Goal: Obtain resource: Obtain resource

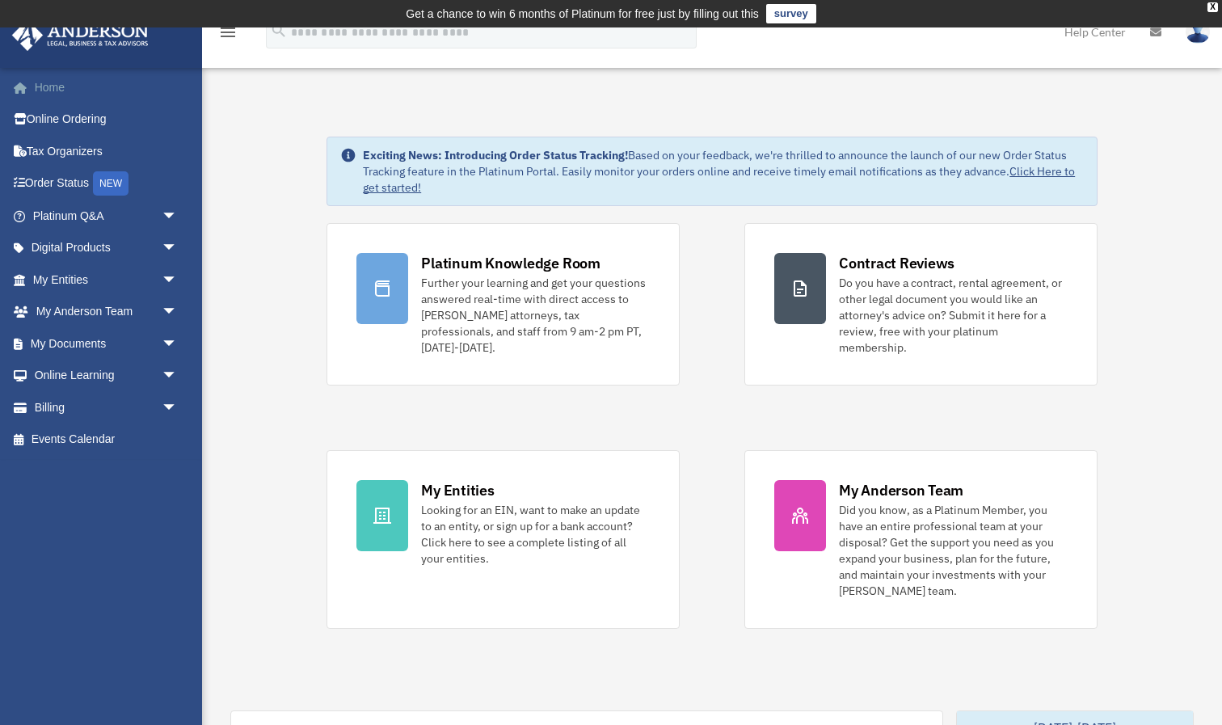
click at [44, 90] on link "Home" at bounding box center [106, 87] width 191 height 32
click at [47, 145] on link "Tax Organizers" at bounding box center [106, 151] width 191 height 32
click at [167, 209] on span "arrow_drop_down" at bounding box center [178, 216] width 32 height 33
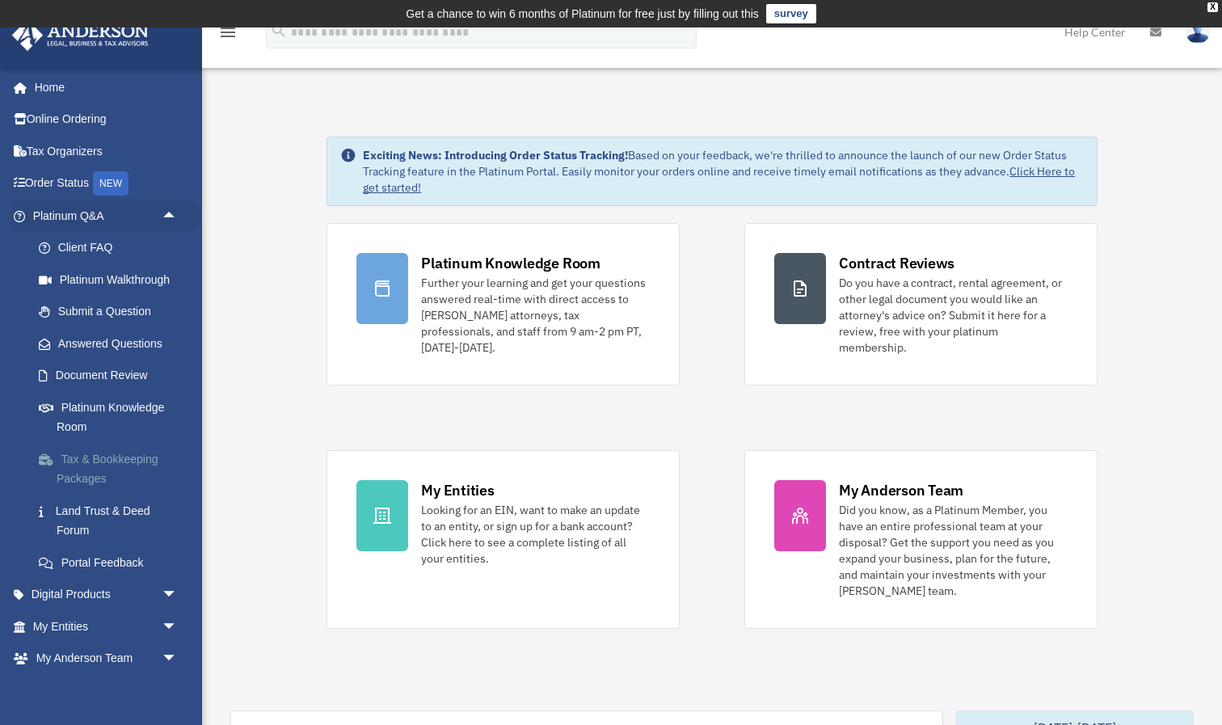
click at [84, 462] on link "Tax & Bookkeeping Packages" at bounding box center [112, 469] width 179 height 52
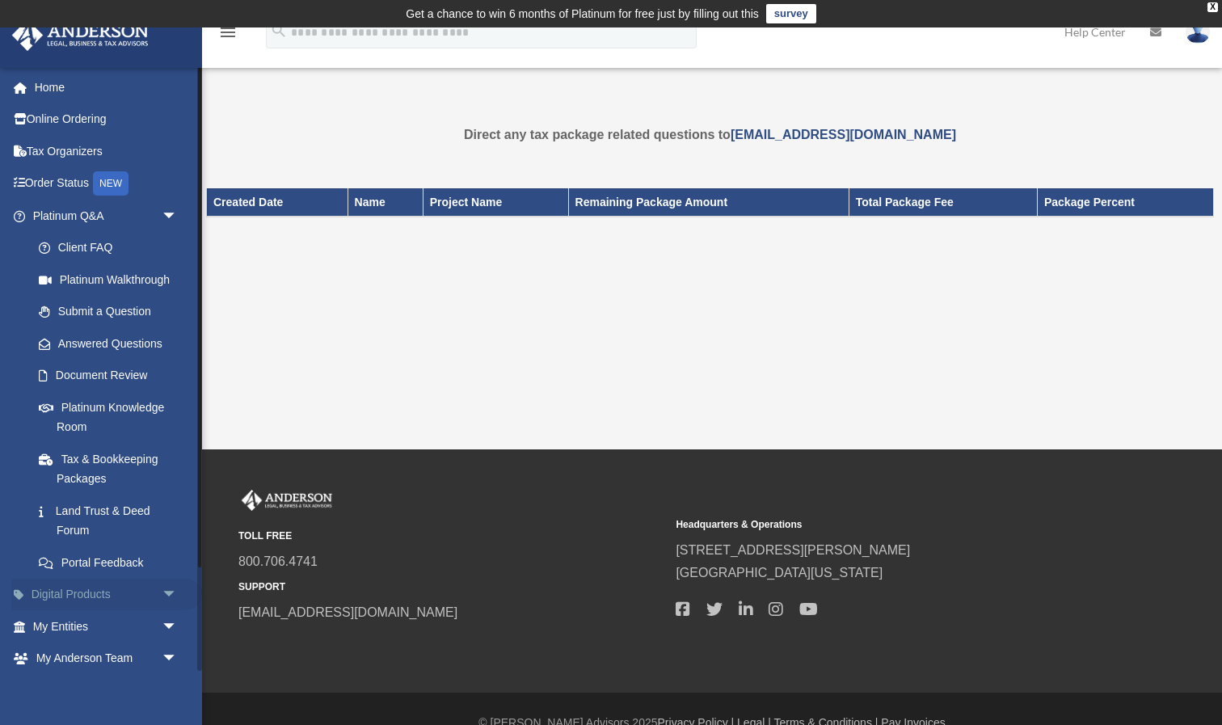
click at [167, 584] on span "arrow_drop_down" at bounding box center [178, 595] width 32 height 33
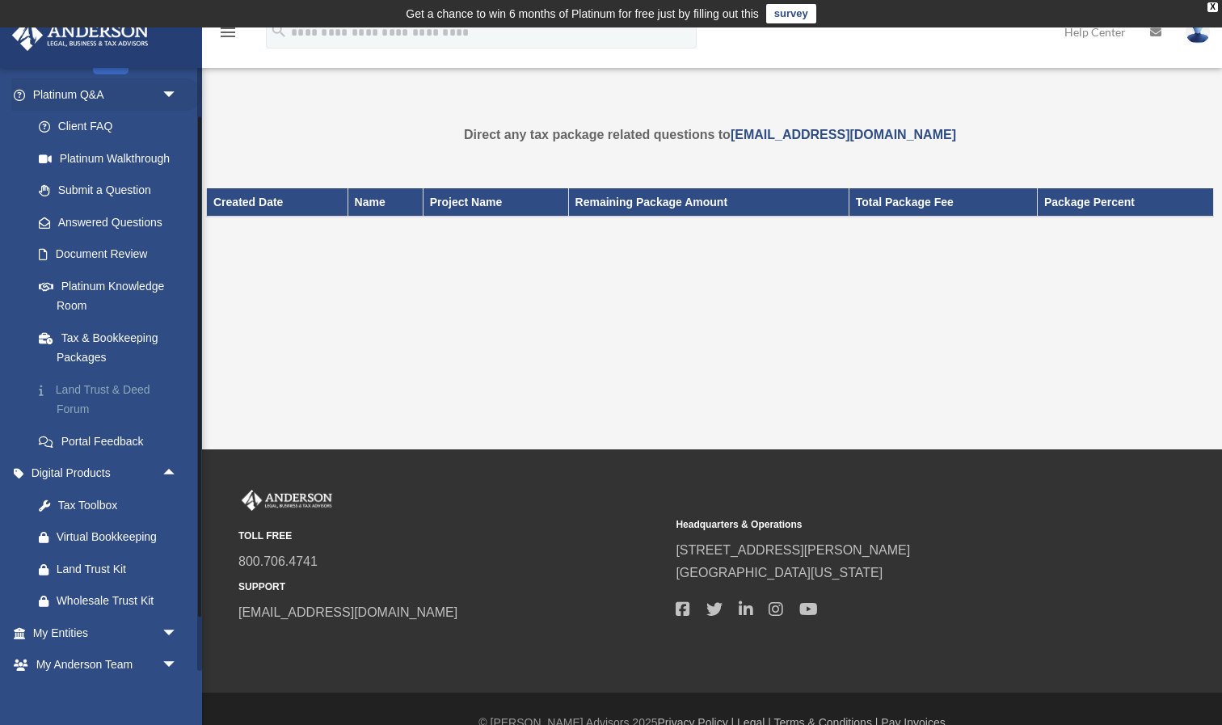
scroll to position [126, 0]
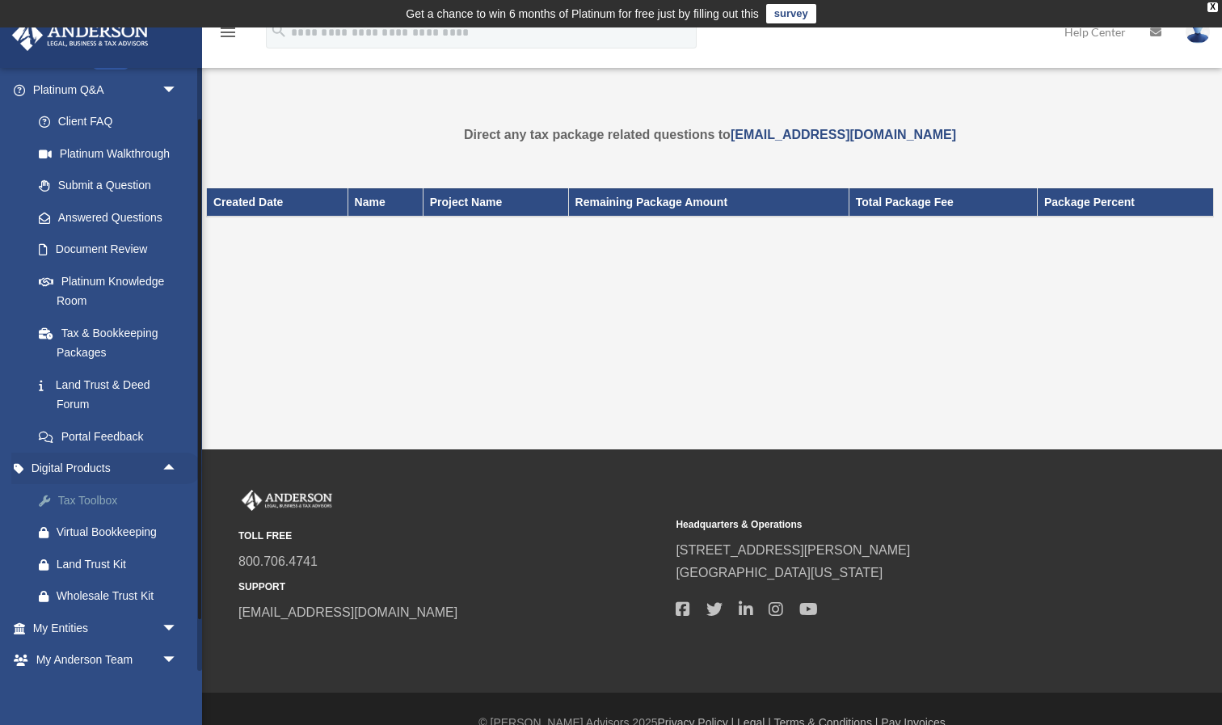
click at [74, 491] on div "Tax Toolbox" at bounding box center [119, 501] width 125 height 20
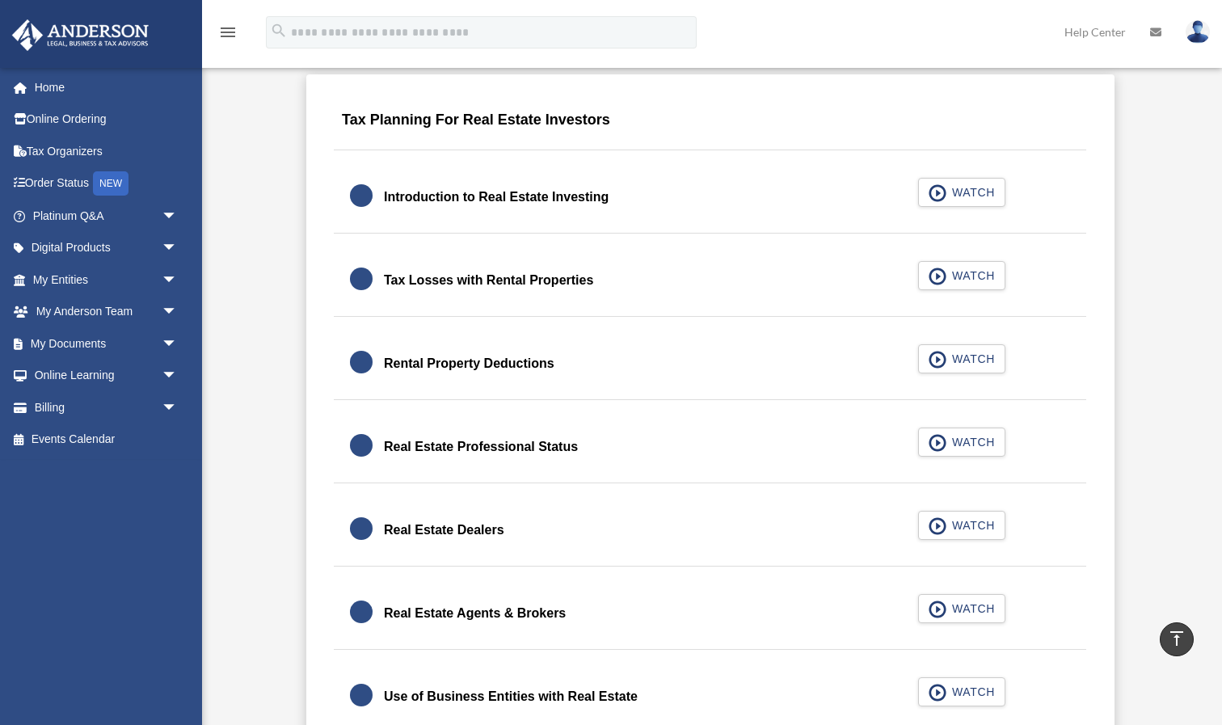
scroll to position [1042, 0]
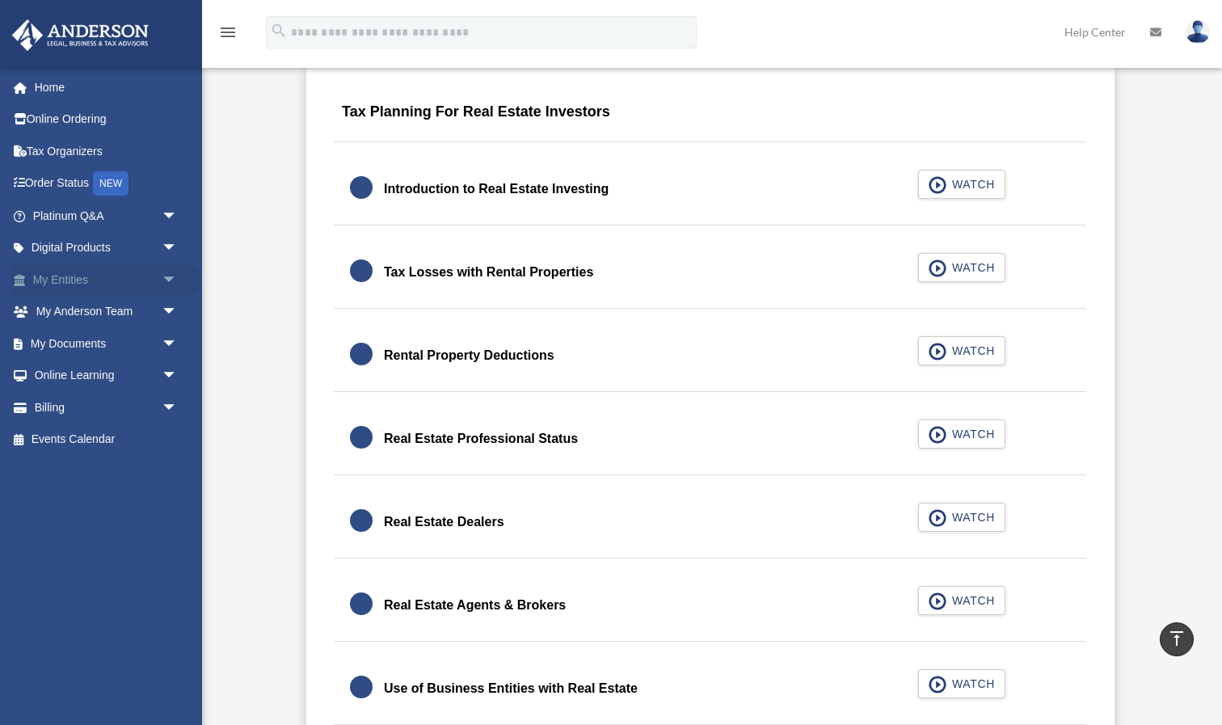
click at [171, 273] on span "arrow_drop_down" at bounding box center [178, 280] width 32 height 33
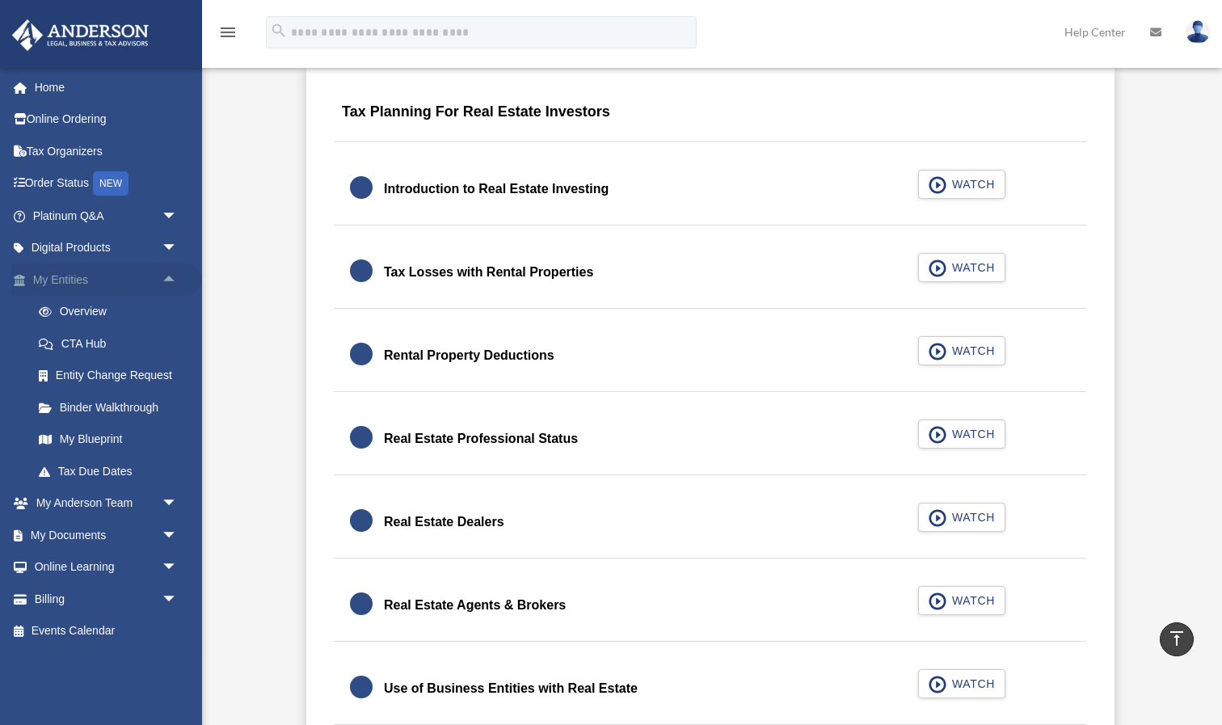
click at [171, 273] on span "arrow_drop_up" at bounding box center [178, 280] width 32 height 33
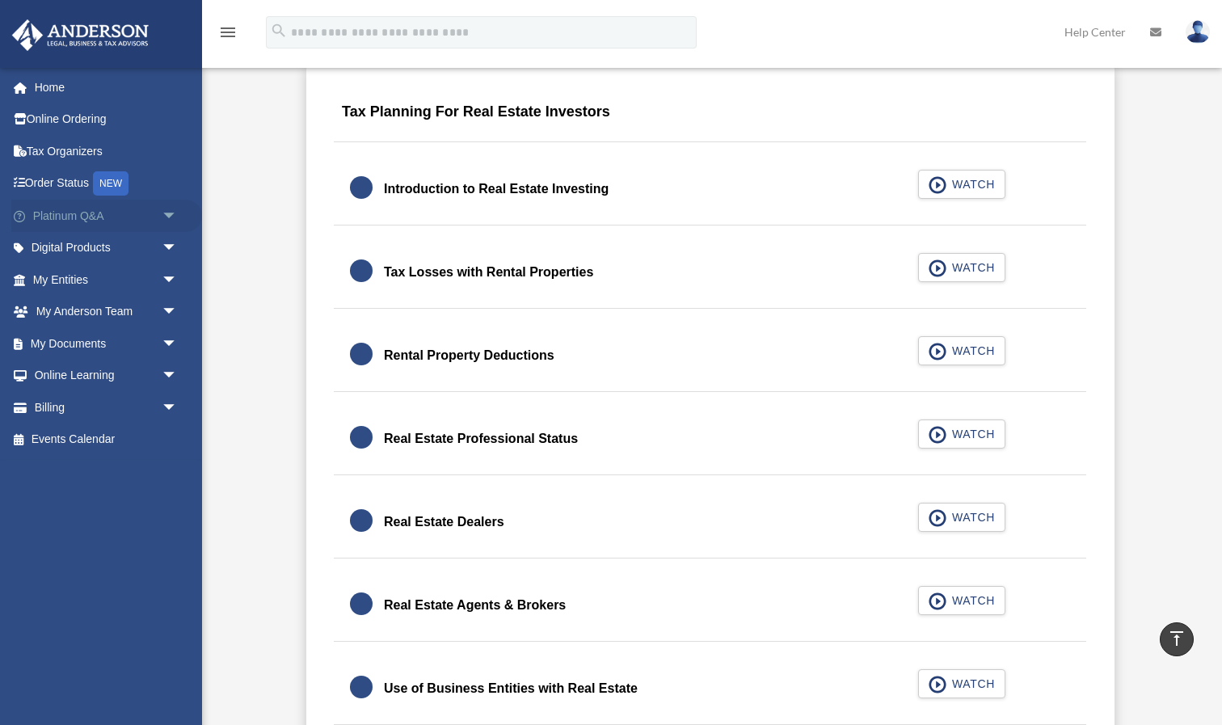
click at [168, 217] on span "arrow_drop_down" at bounding box center [178, 216] width 32 height 33
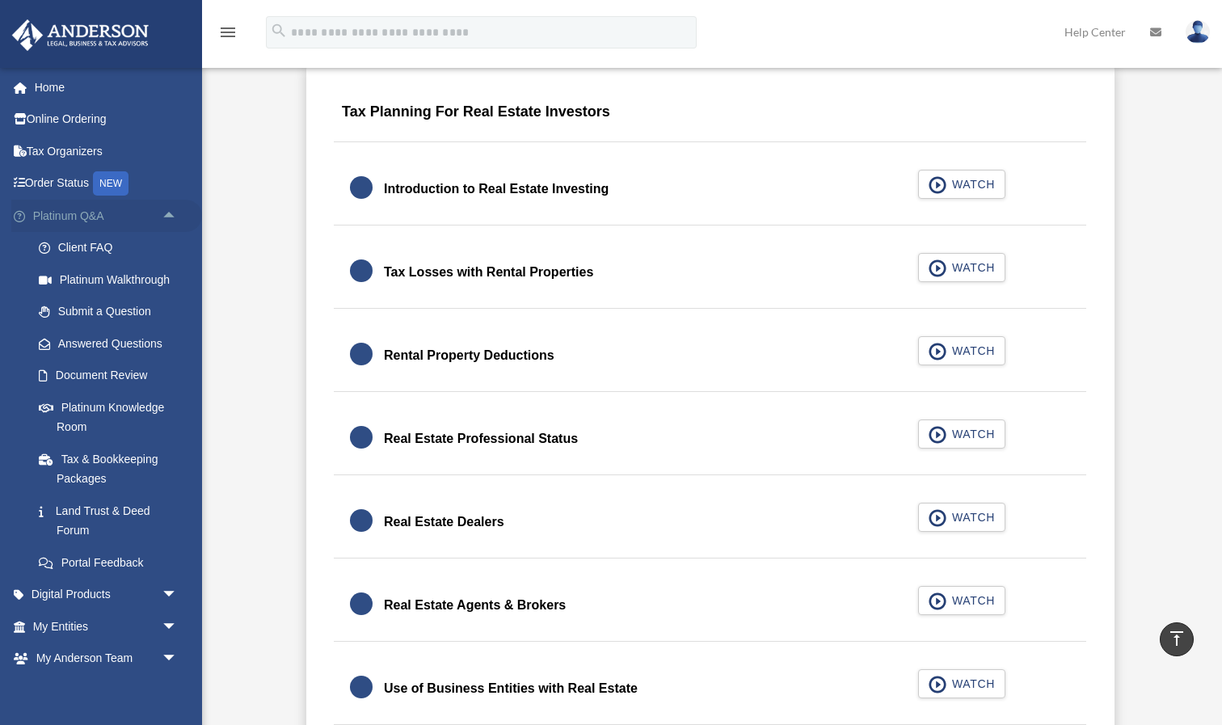
click at [168, 217] on span "arrow_drop_up" at bounding box center [178, 216] width 32 height 33
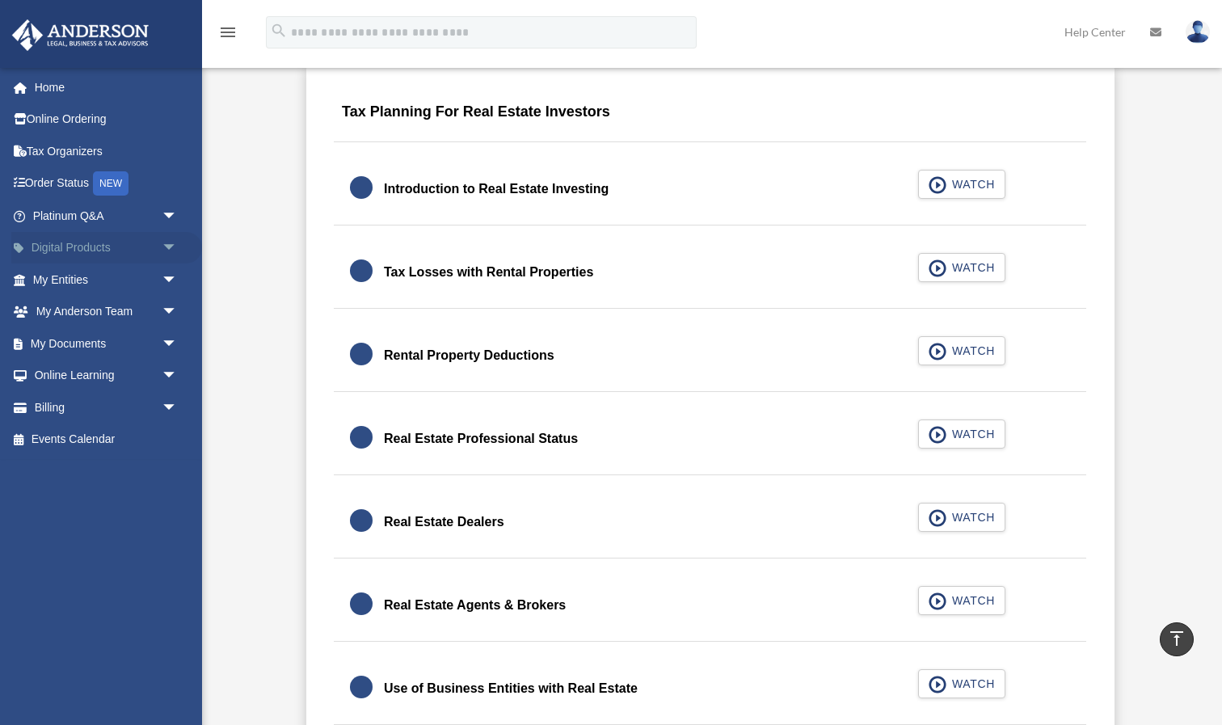
click at [167, 247] on span "arrow_drop_down" at bounding box center [178, 248] width 32 height 33
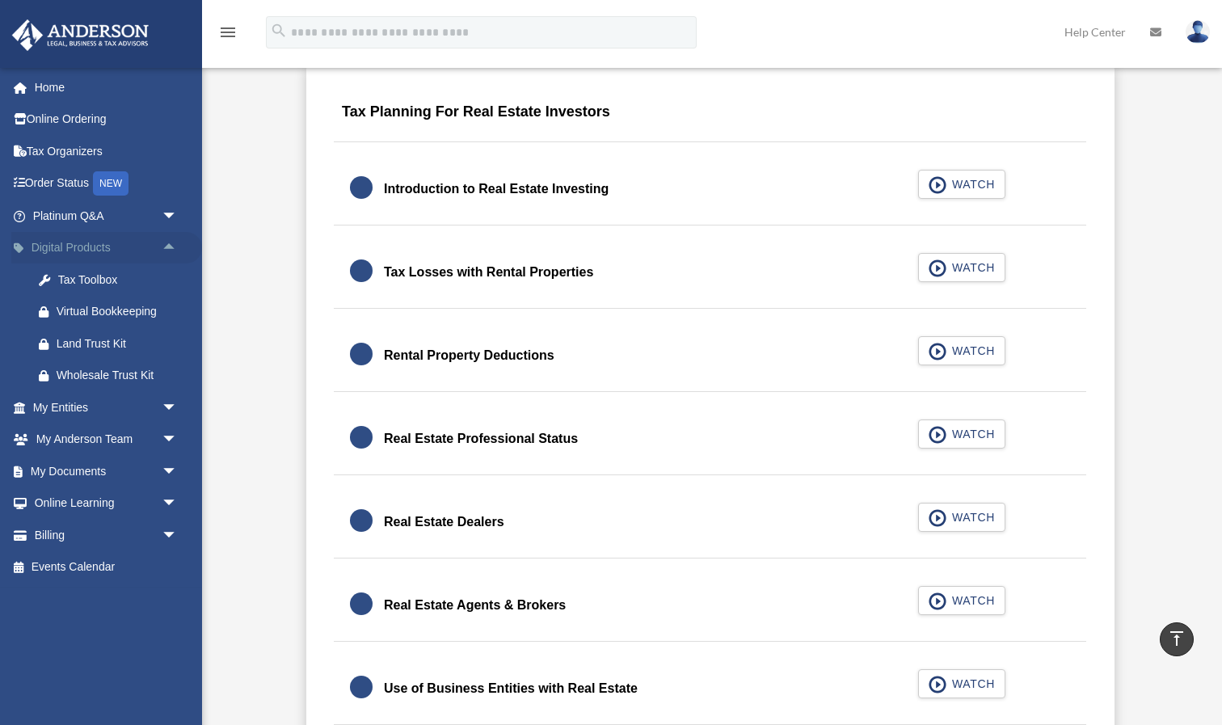
click at [165, 249] on span "arrow_drop_up" at bounding box center [178, 248] width 32 height 33
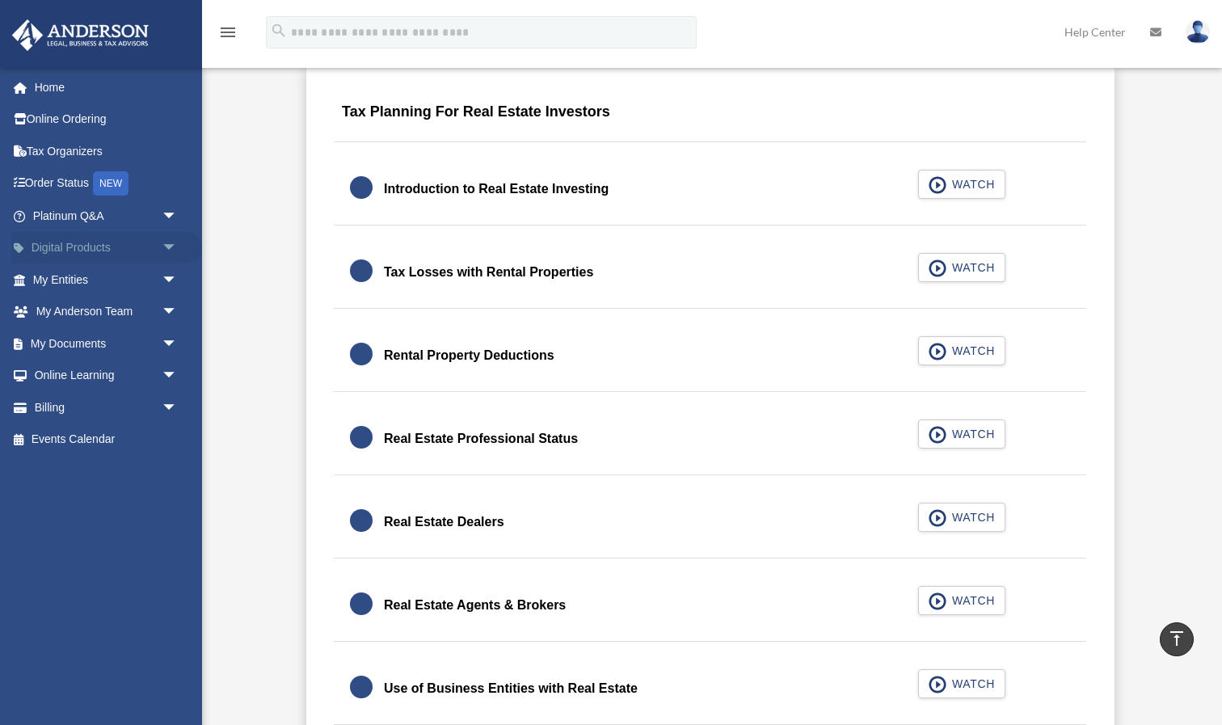
click at [167, 243] on span "arrow_drop_down" at bounding box center [178, 248] width 32 height 33
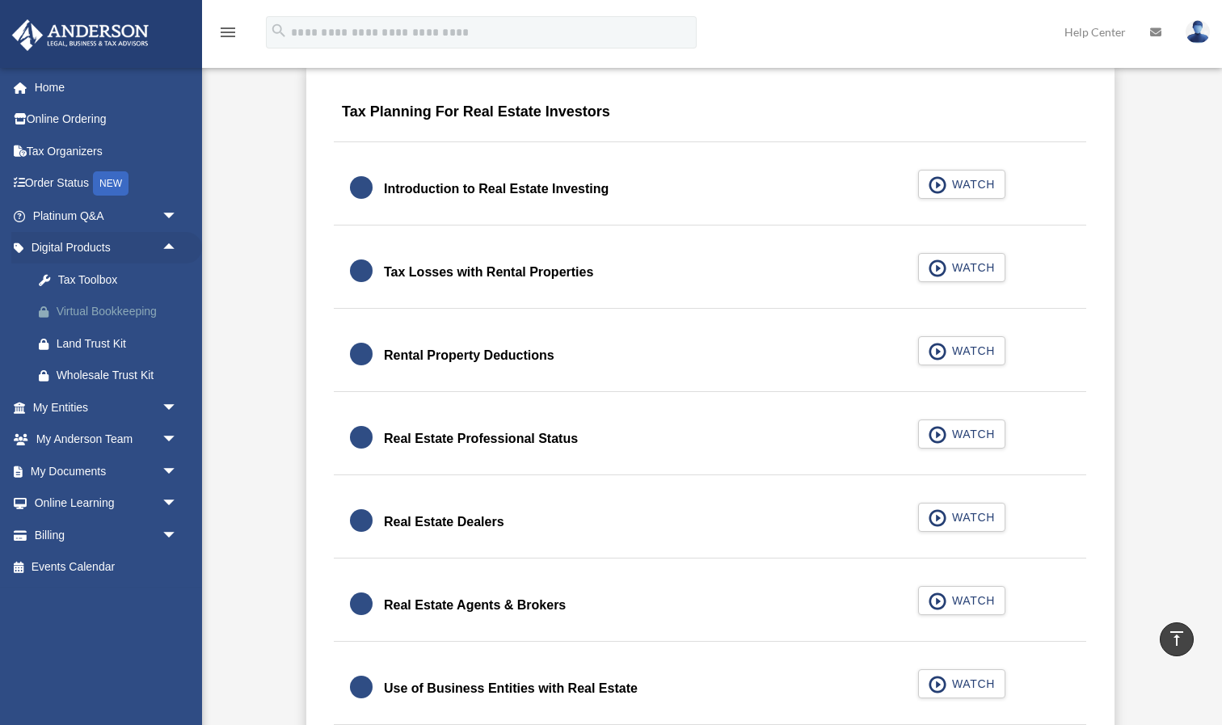
click at [93, 308] on div "Virtual Bookkeeping" at bounding box center [119, 312] width 125 height 20
click at [162, 400] on span "arrow_drop_down" at bounding box center [178, 407] width 32 height 33
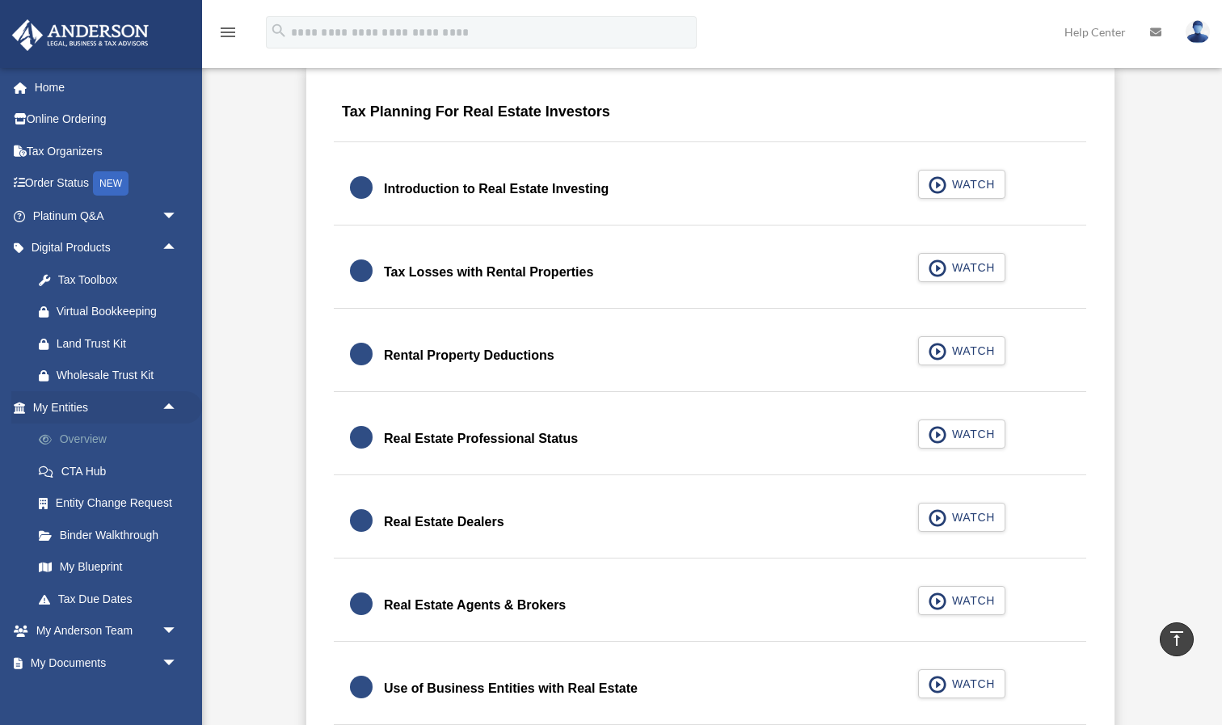
click at [86, 438] on link "Overview" at bounding box center [112, 440] width 179 height 32
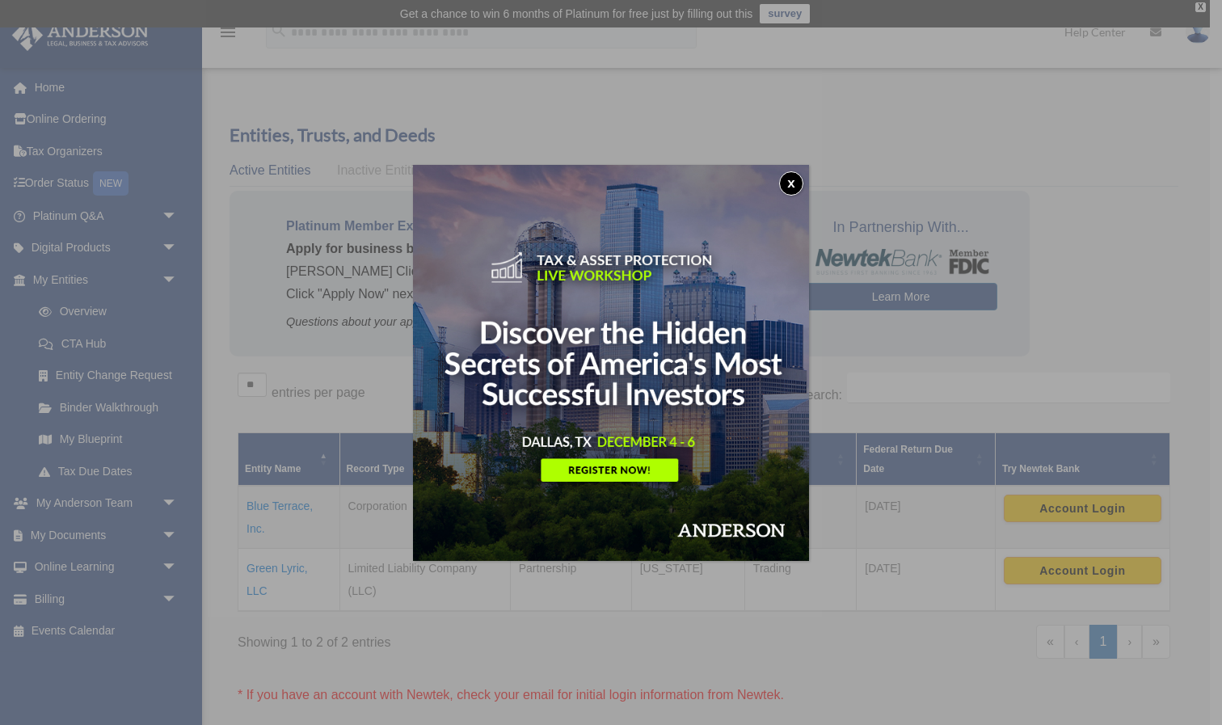
click at [793, 176] on button "x" at bounding box center [791, 183] width 24 height 24
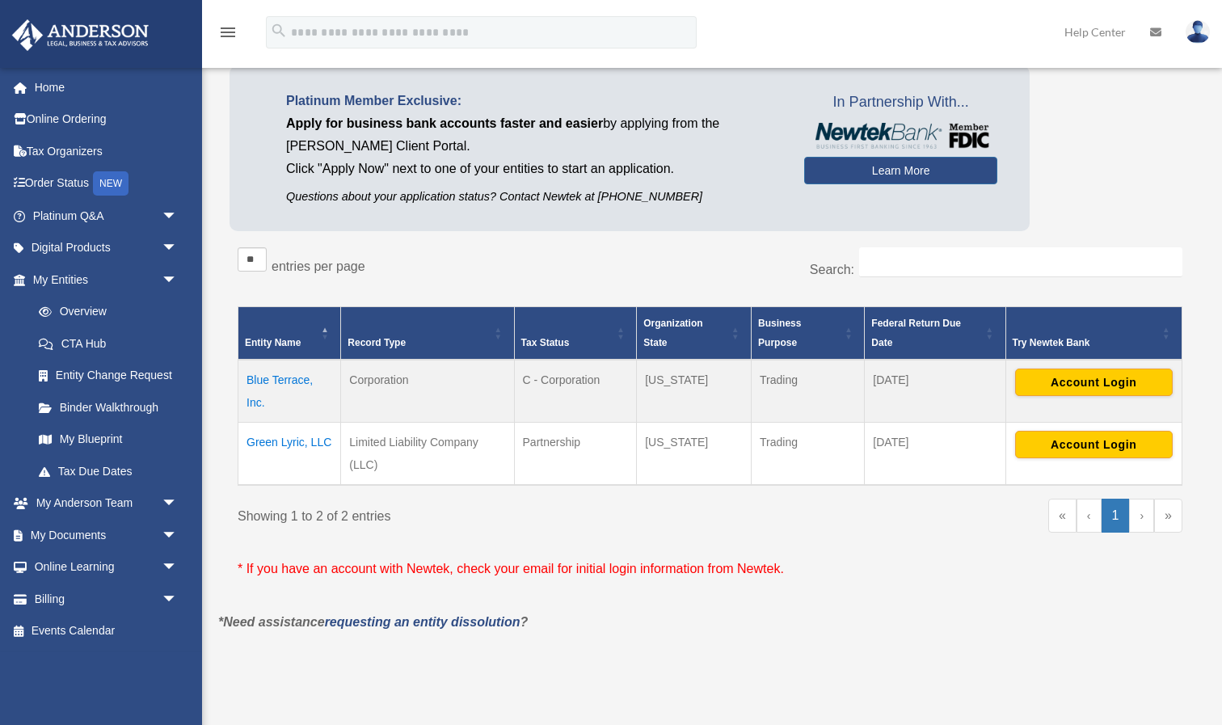
scroll to position [141, 0]
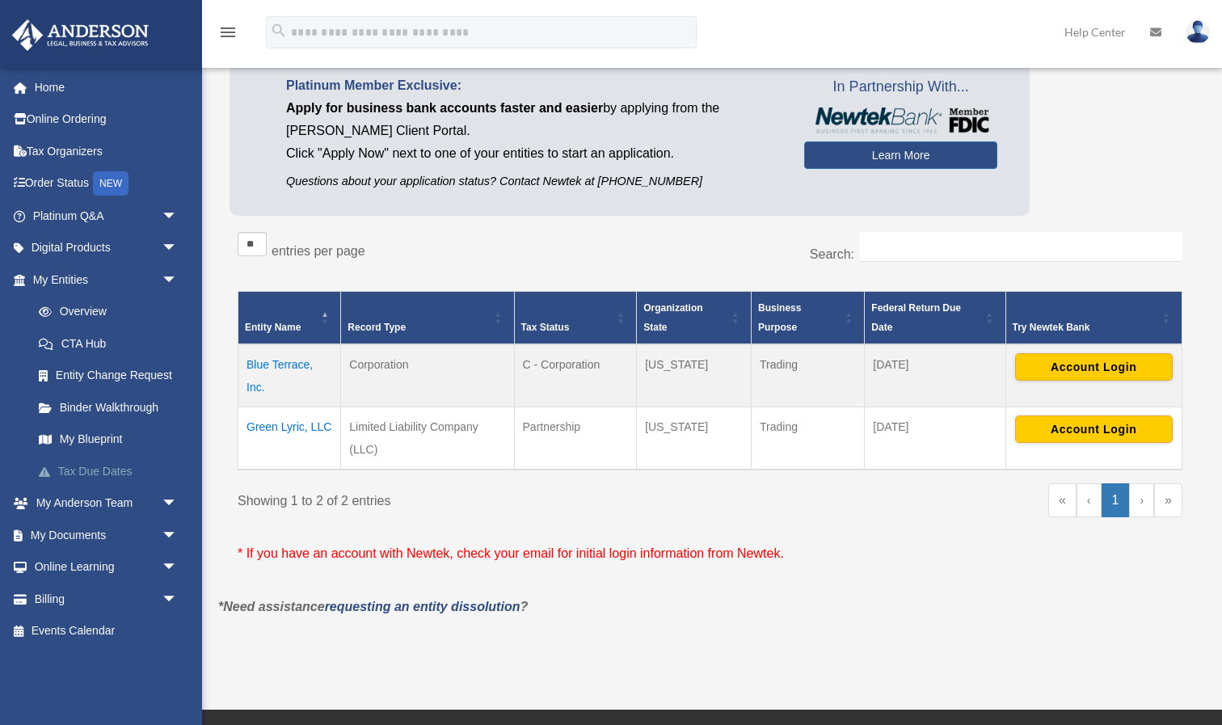
click at [82, 460] on link "Tax Due Dates" at bounding box center [112, 471] width 179 height 32
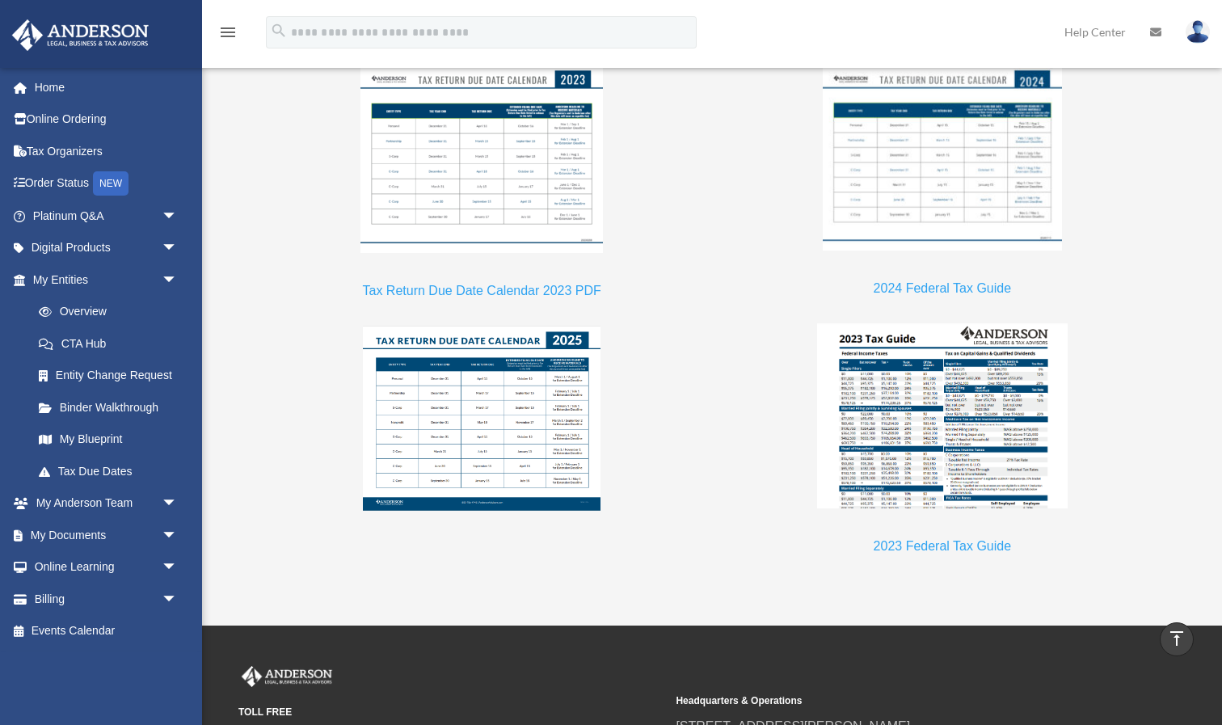
scroll to position [1458, 0]
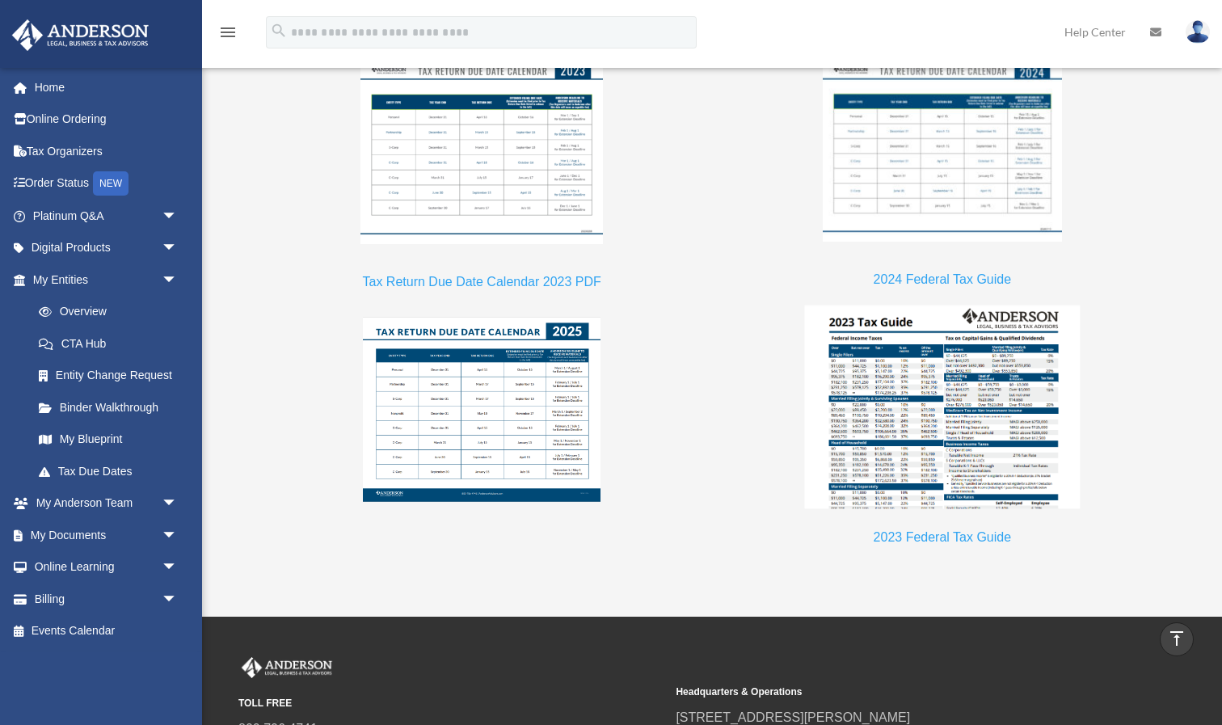
click at [892, 427] on img at bounding box center [942, 408] width 276 height 204
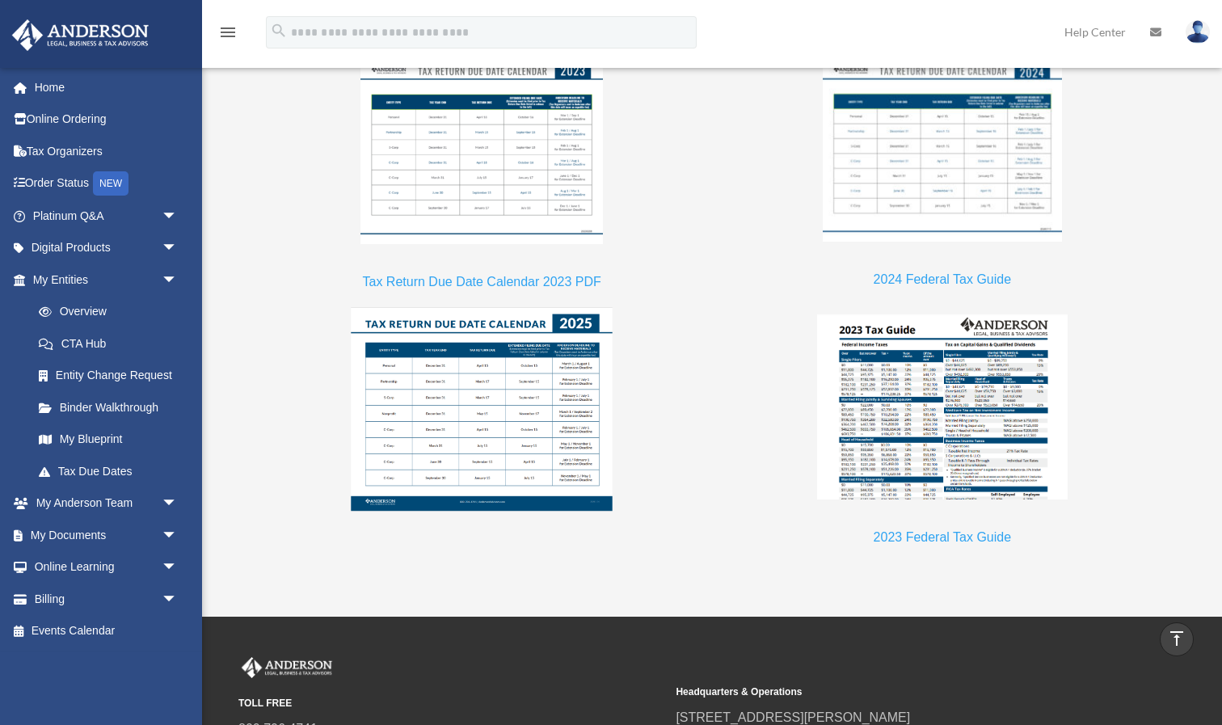
click at [456, 465] on img at bounding box center [482, 410] width 262 height 204
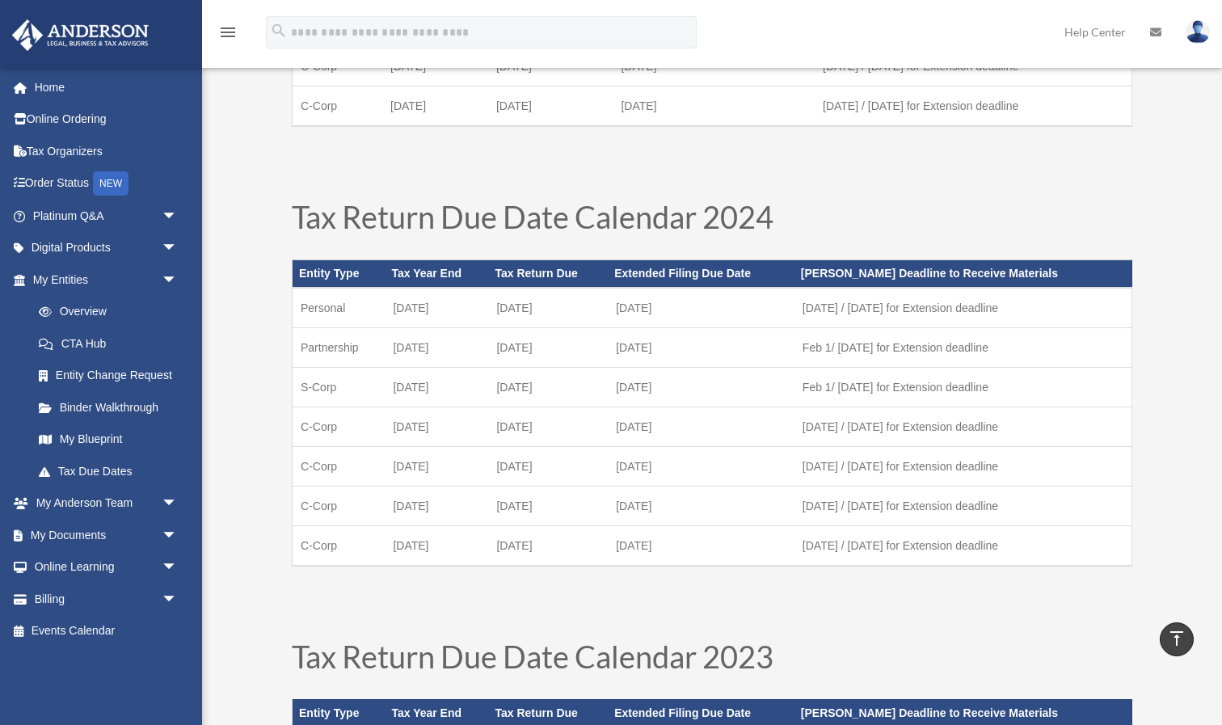
scroll to position [429, 0]
click at [104, 307] on link "Overview" at bounding box center [112, 312] width 179 height 32
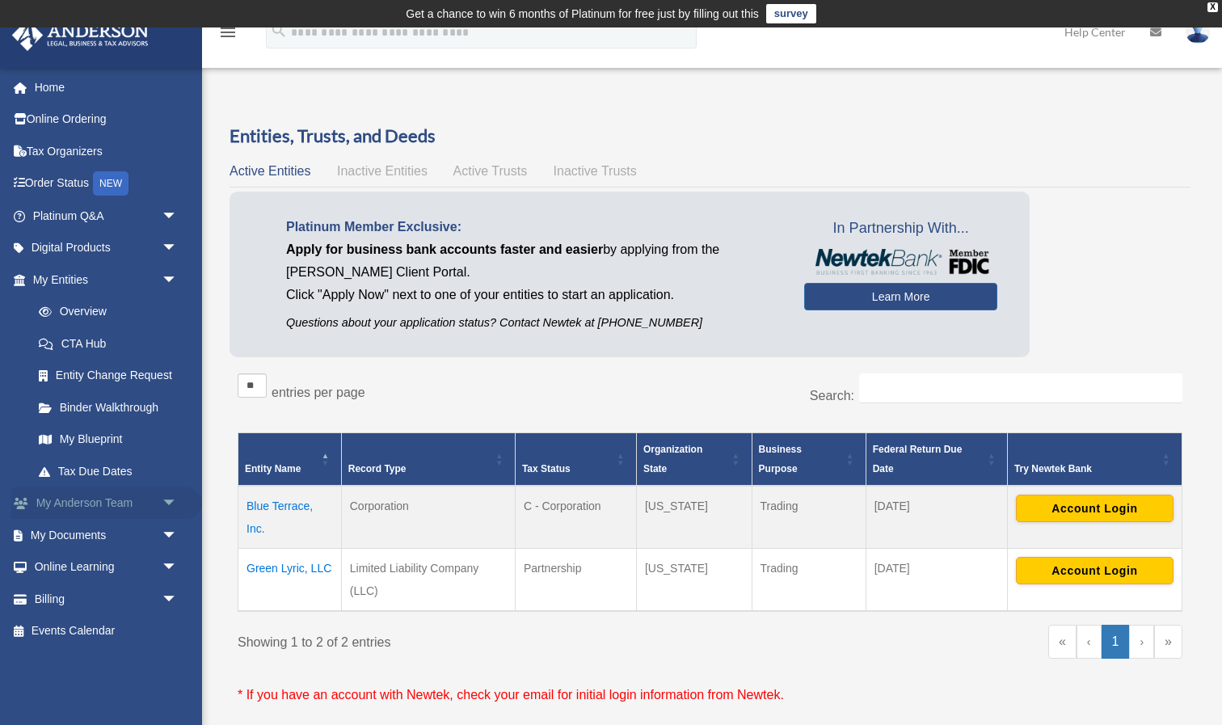
click at [96, 495] on link "My Anderson Team arrow_drop_down" at bounding box center [106, 503] width 191 height 32
click at [171, 500] on span "arrow_drop_down" at bounding box center [178, 503] width 32 height 33
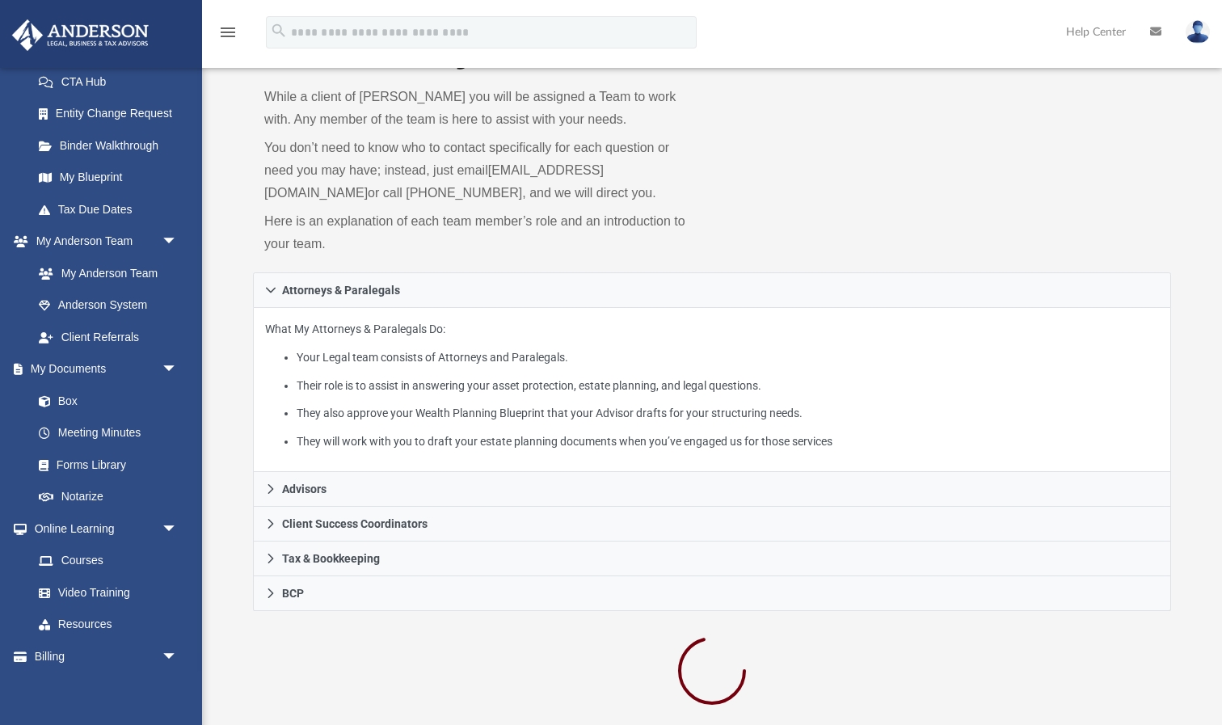
scroll to position [115, 0]
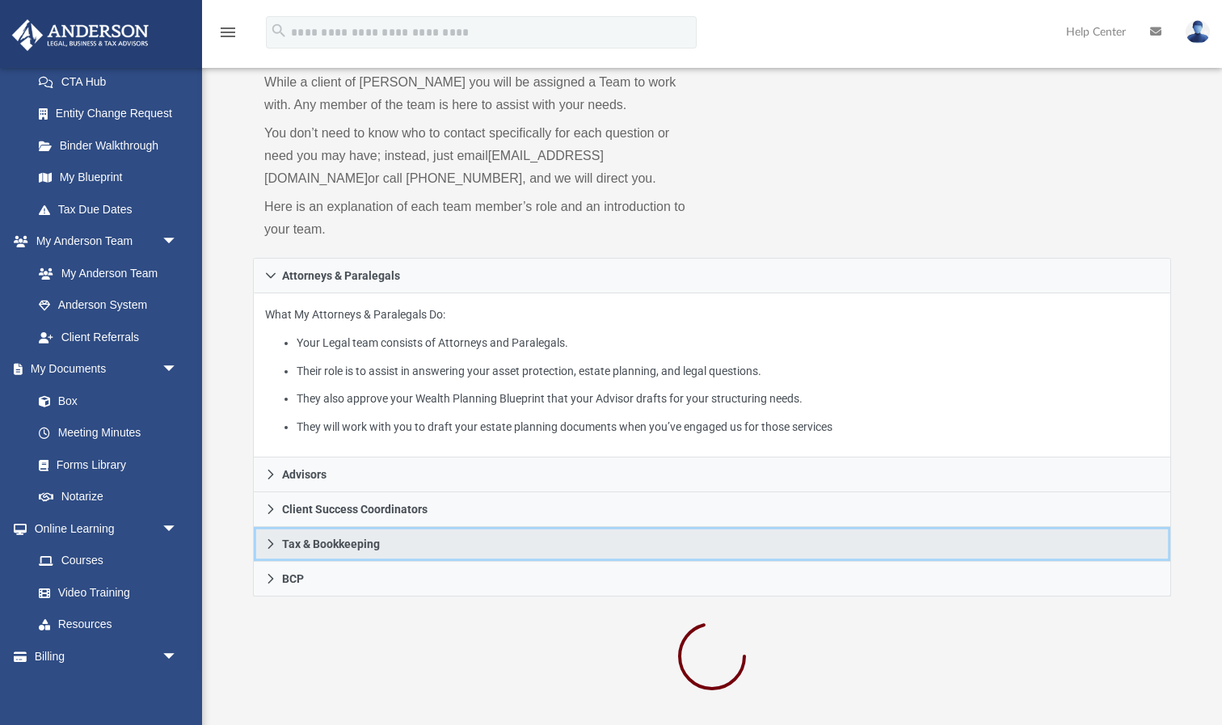
click at [272, 543] on icon at bounding box center [270, 543] width 11 height 11
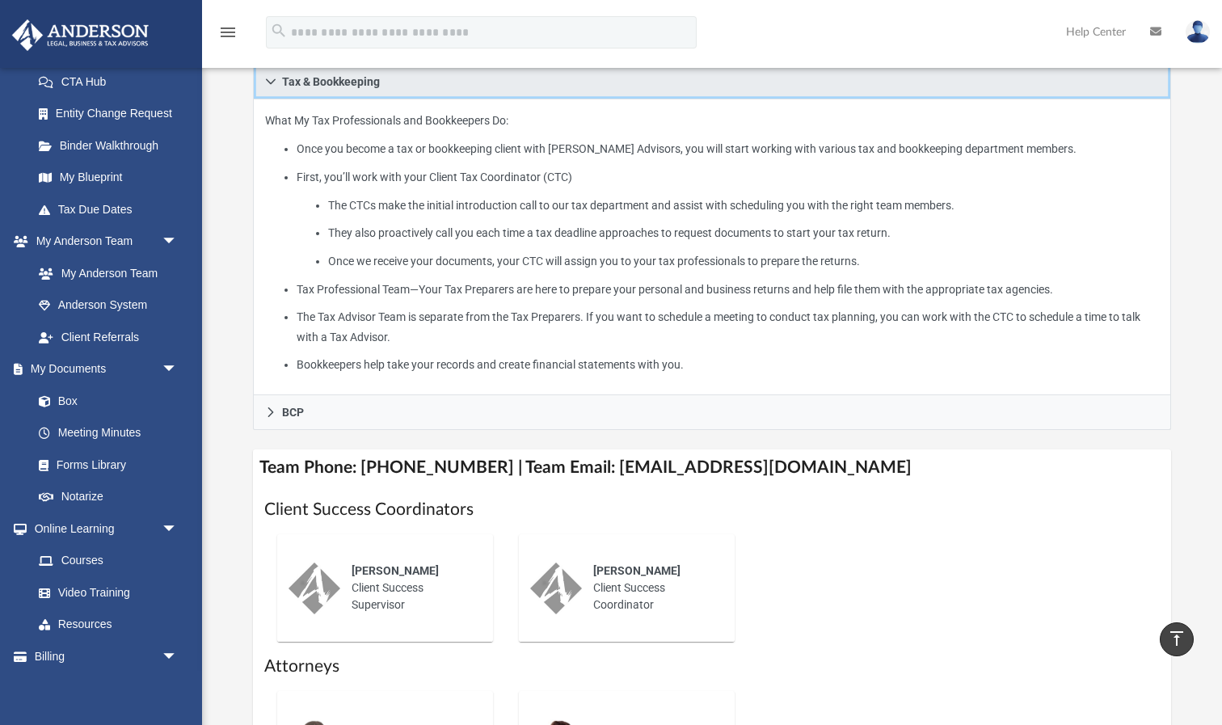
scroll to position [407, 0]
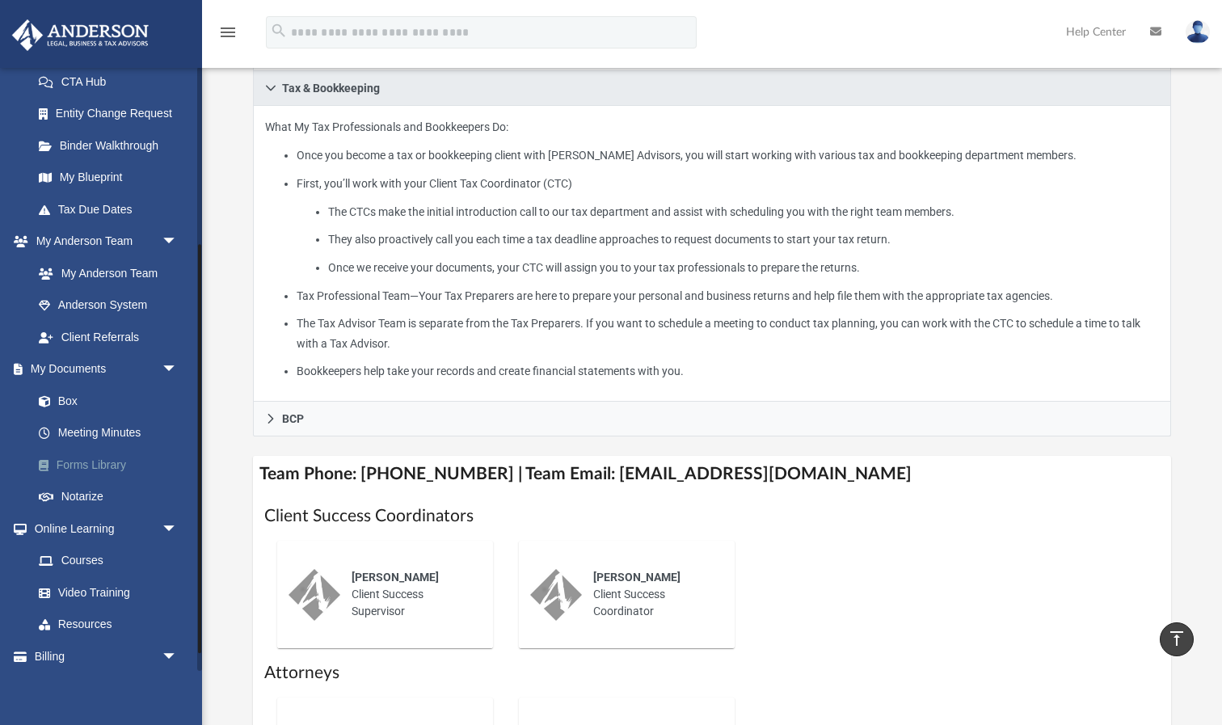
click at [103, 454] on link "Forms Library" at bounding box center [112, 465] width 179 height 32
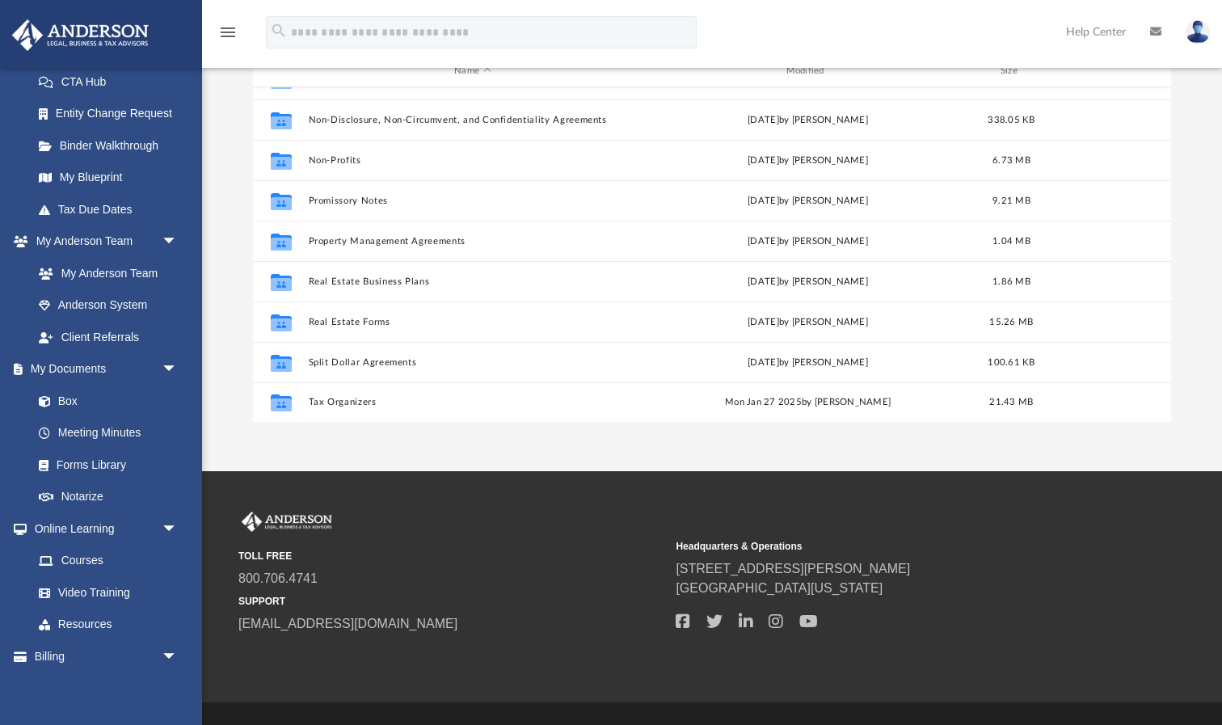
scroll to position [174, 0]
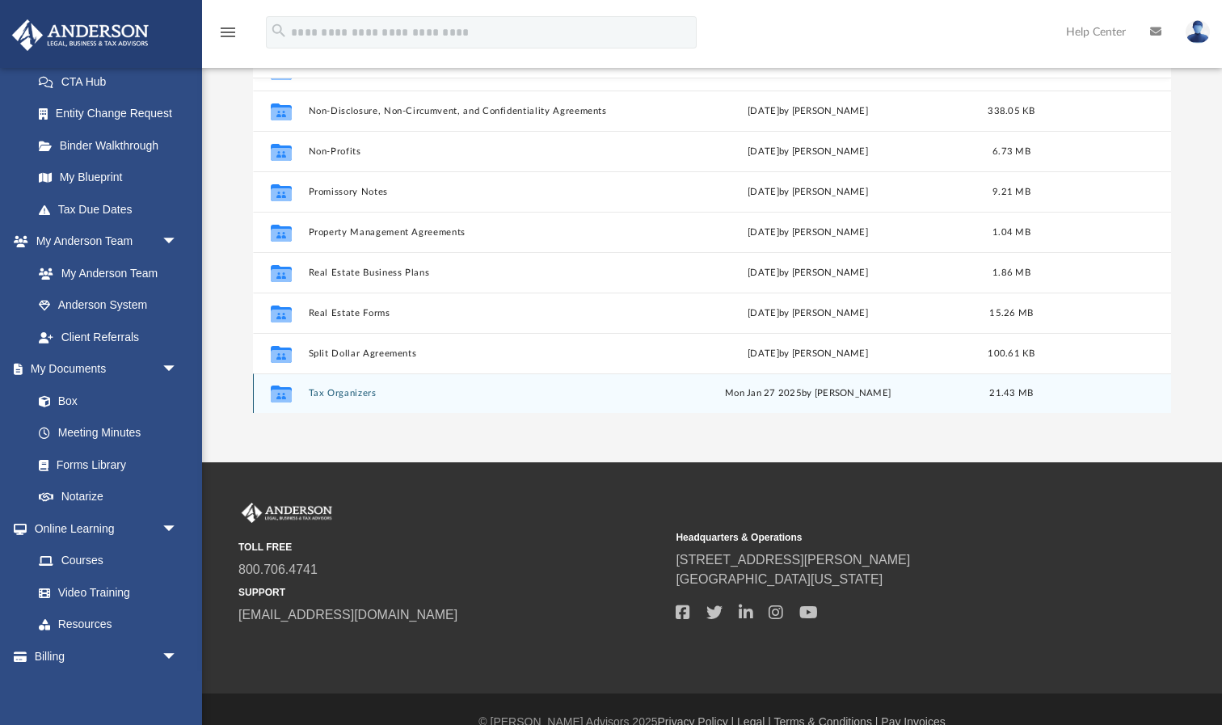
click at [343, 393] on button "Tax Organizers" at bounding box center [473, 393] width 328 height 11
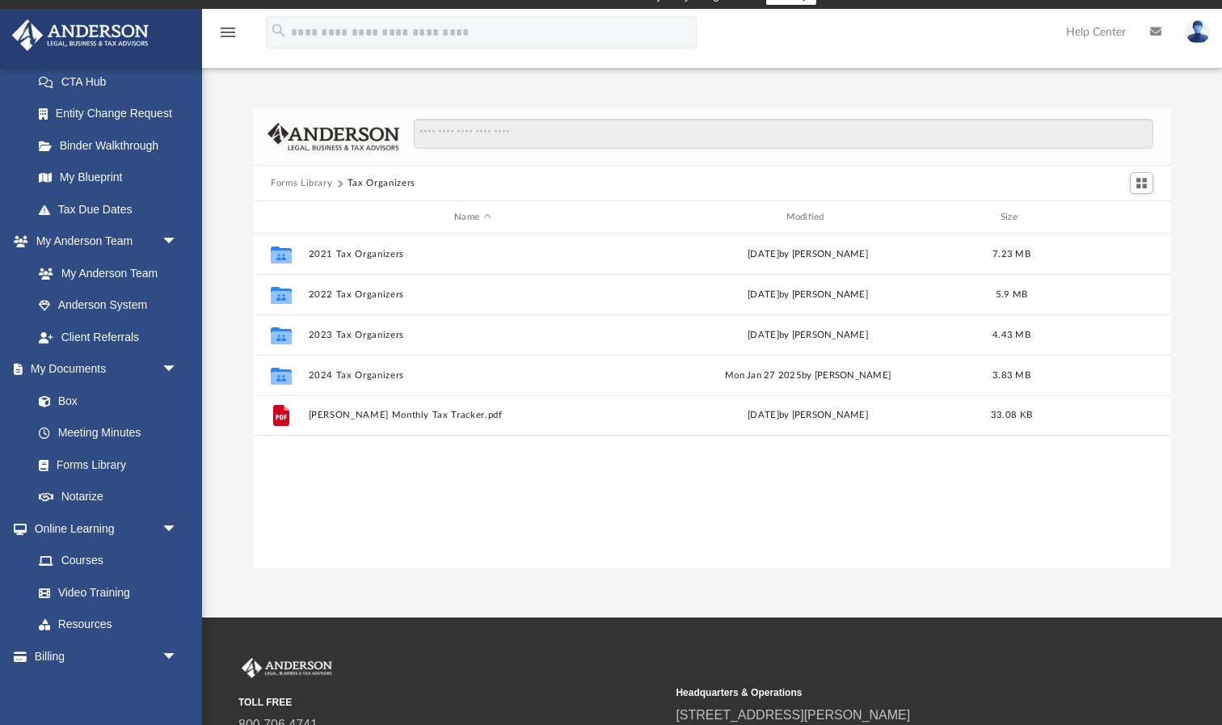
scroll to position [11, 0]
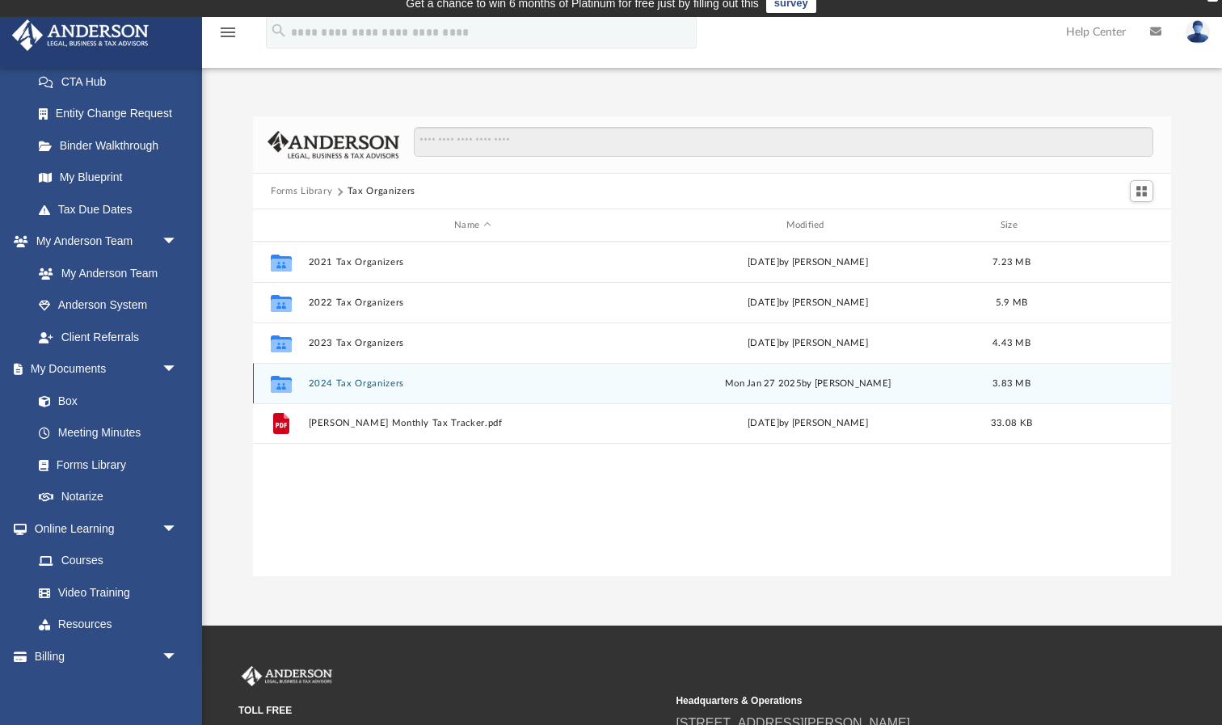
click at [356, 388] on button "2024 Tax Organizers" at bounding box center [473, 383] width 328 height 11
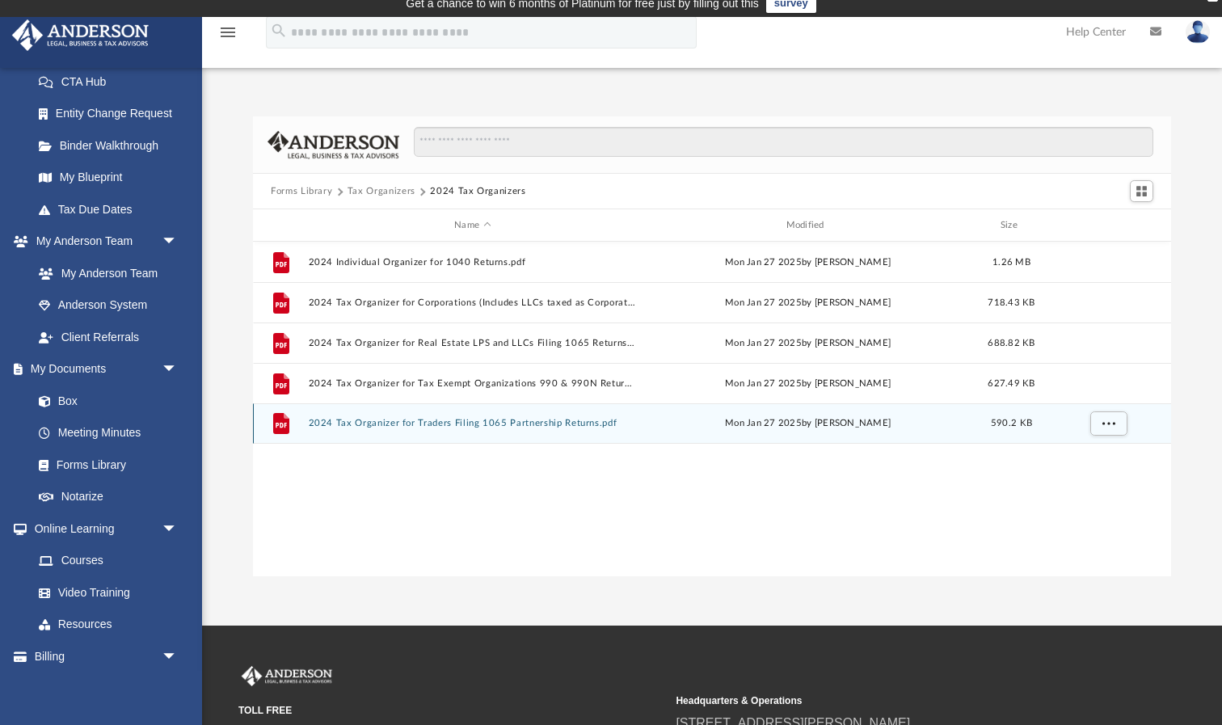
click at [388, 425] on button "2024 Tax Organizer for Traders Filing 1065 Partnership Returns.pdf" at bounding box center [473, 423] width 328 height 11
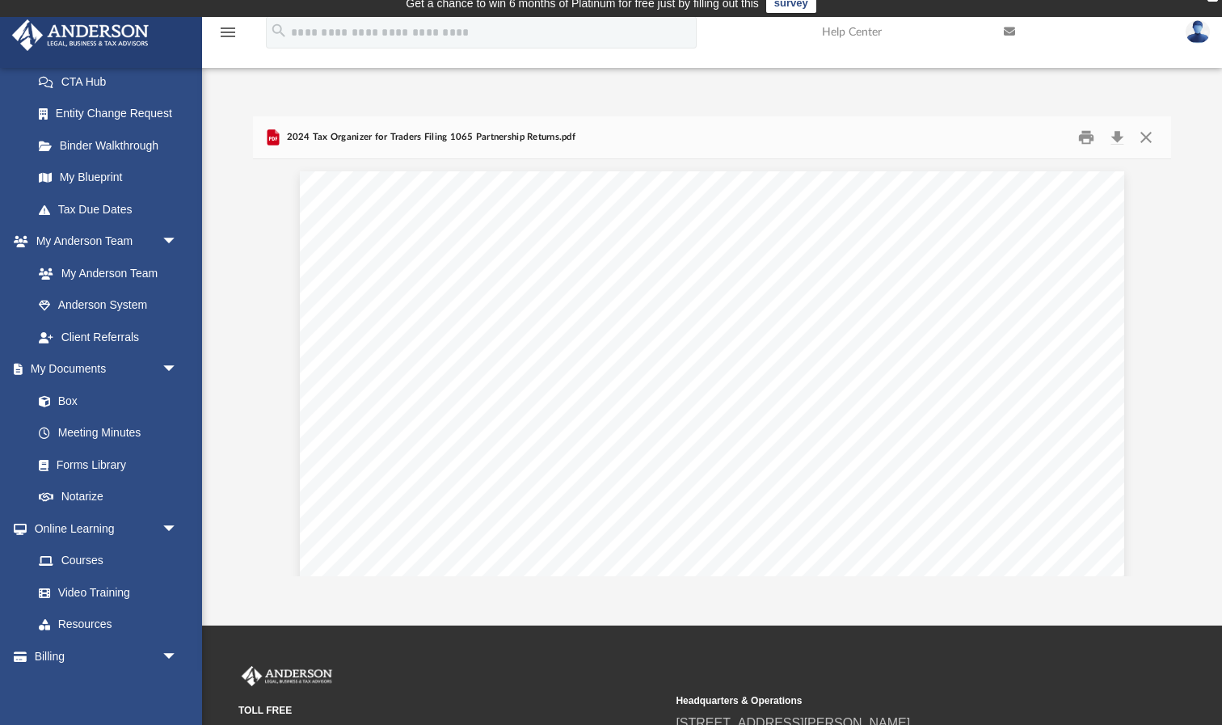
scroll to position [0, 0]
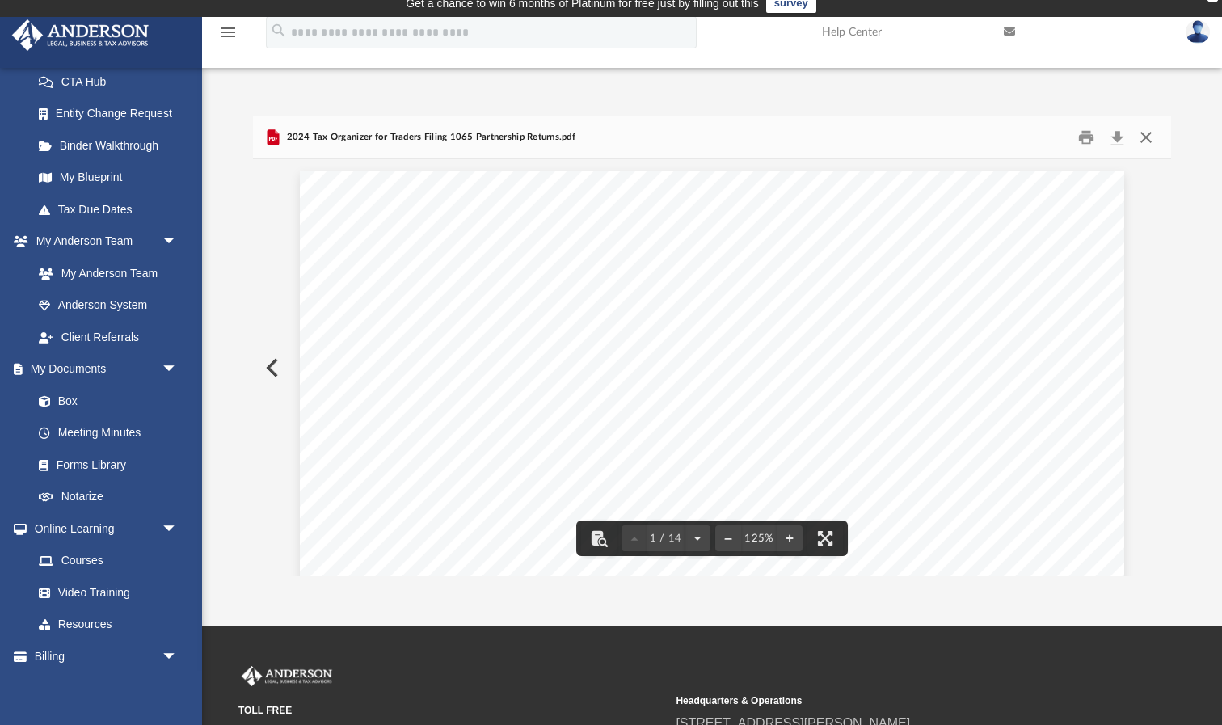
click at [1146, 134] on button "Close" at bounding box center [1146, 137] width 29 height 25
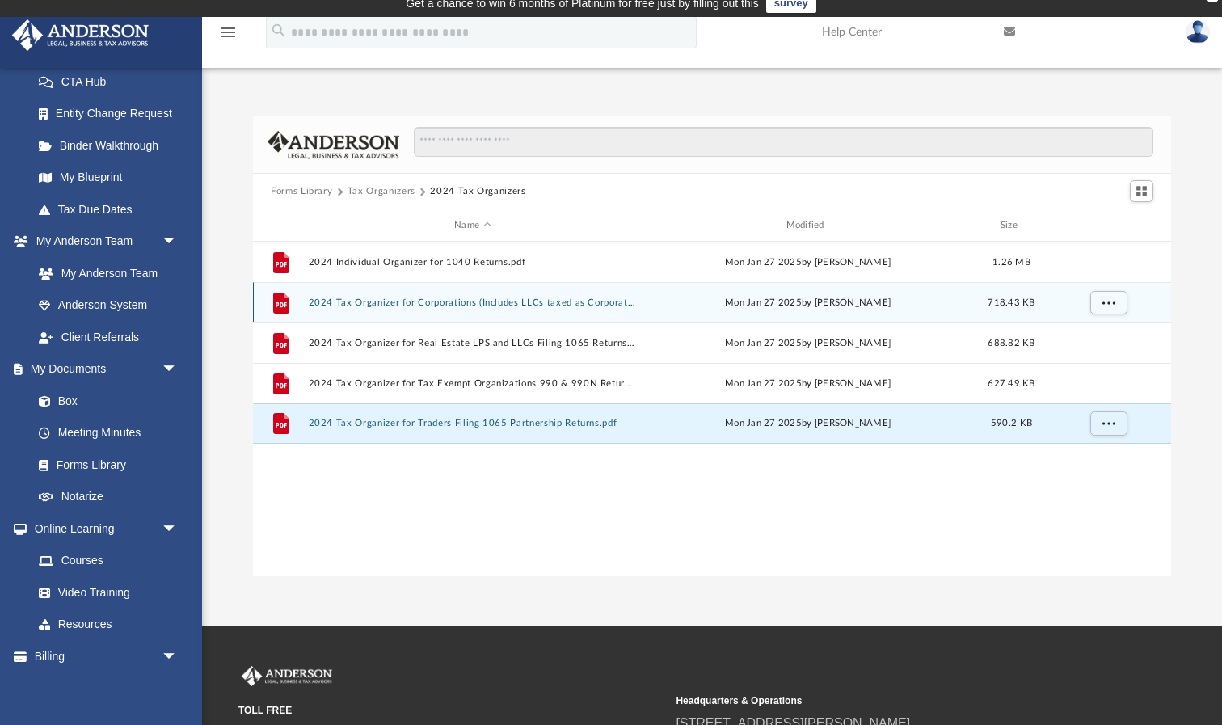
click at [368, 305] on button "2024 Tax Organizer for Corporations (Includes LLCs taxed as Corporations) 1120 …" at bounding box center [473, 302] width 328 height 11
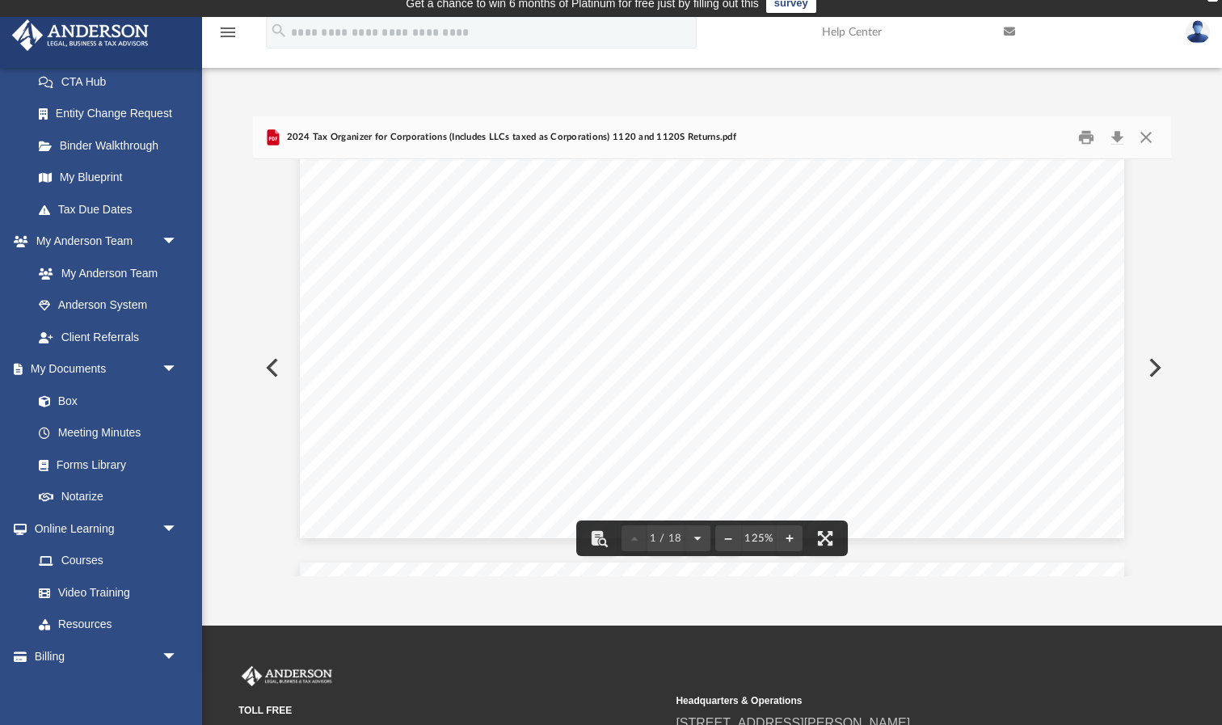
scroll to position [702, 0]
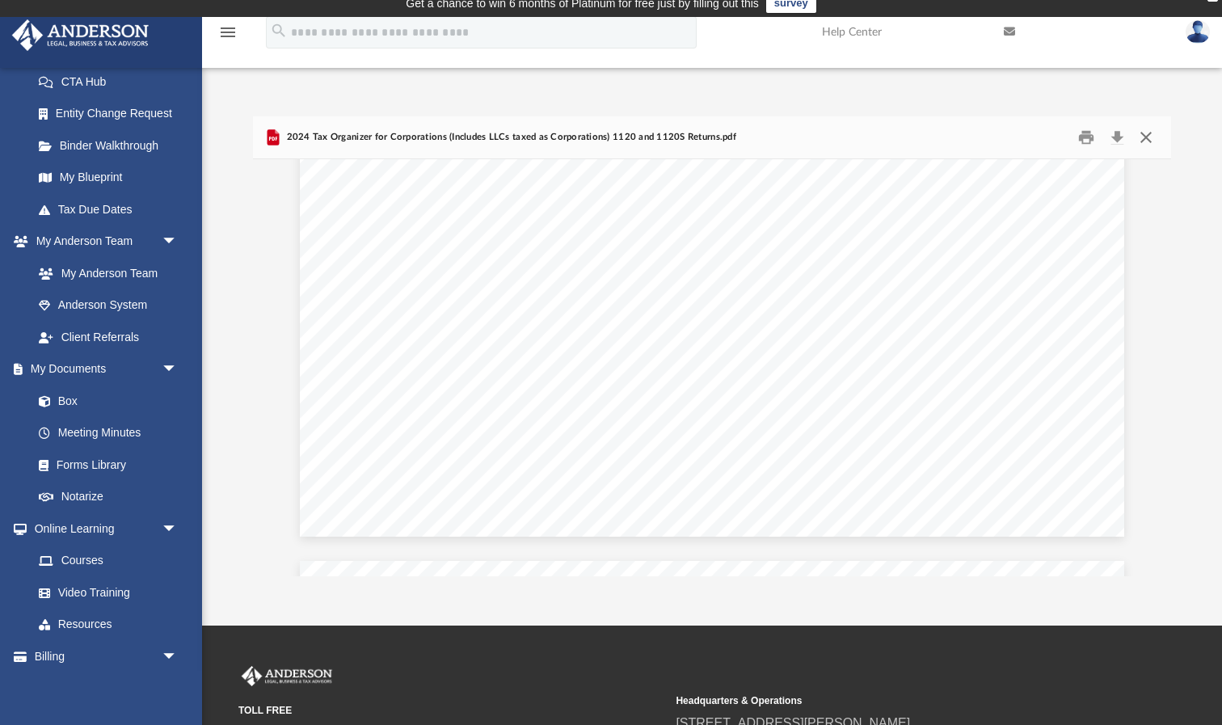
click at [1143, 134] on button "Close" at bounding box center [1146, 137] width 29 height 25
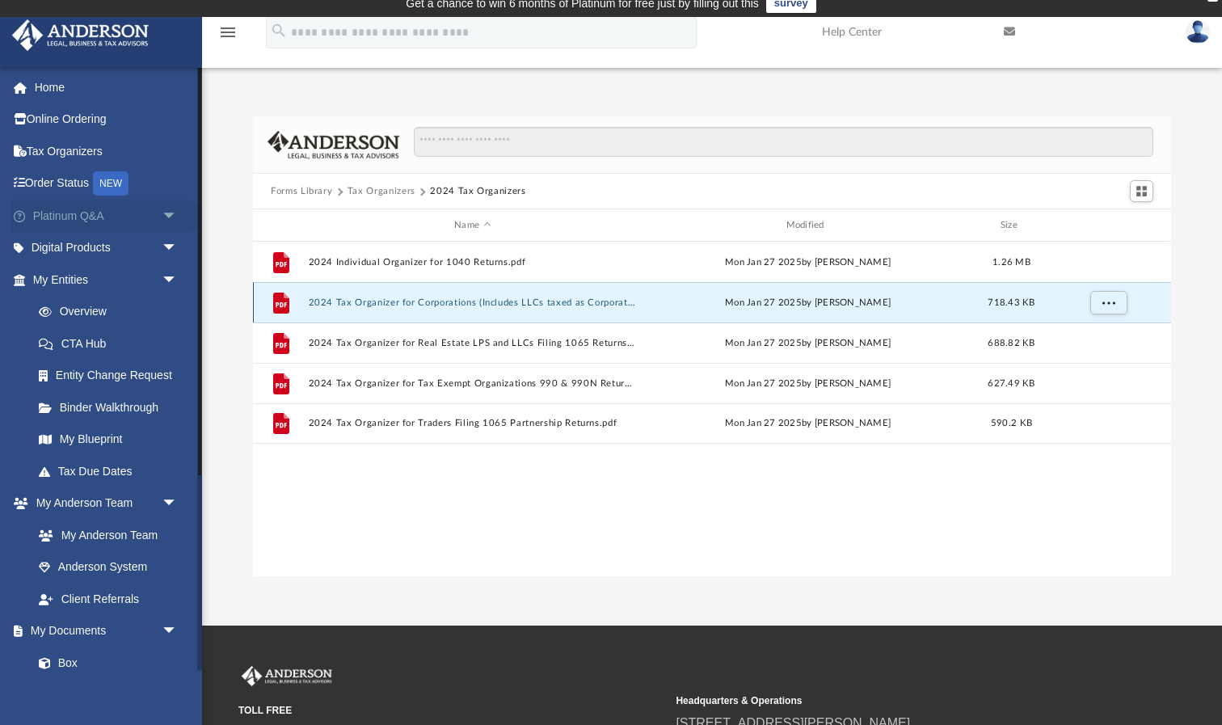
scroll to position [0, 0]
click at [75, 141] on link "Tax Organizers" at bounding box center [106, 151] width 191 height 32
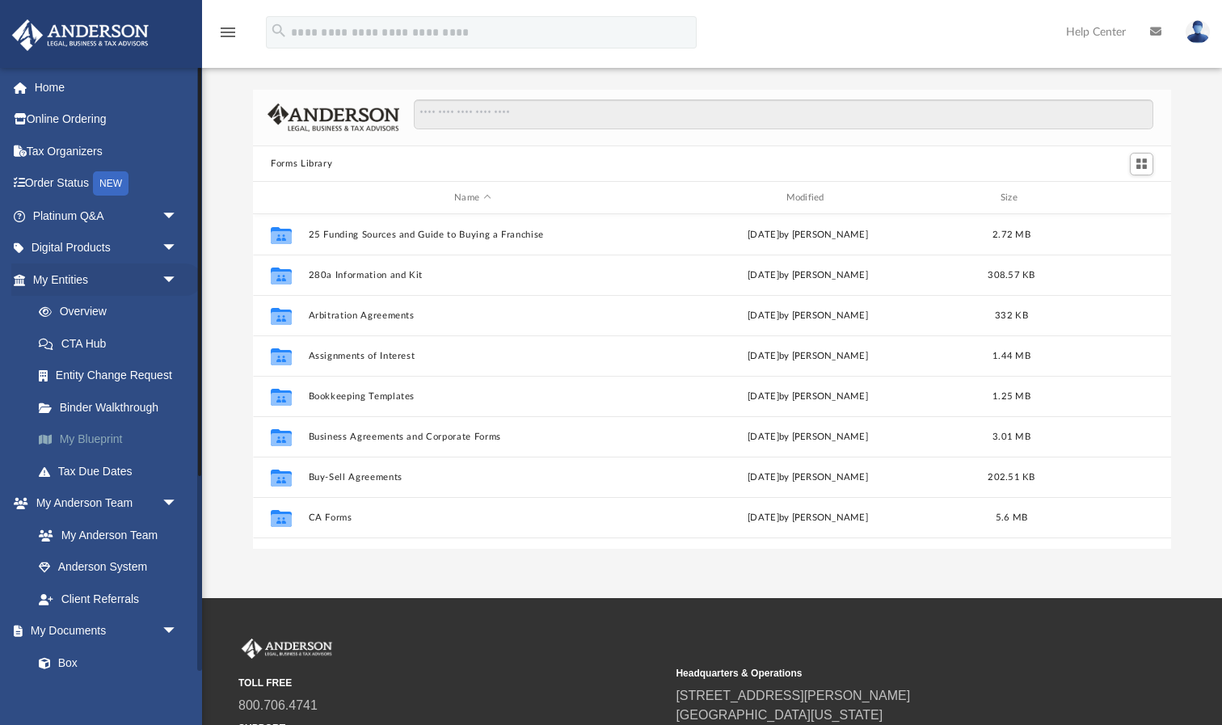
scroll to position [368, 918]
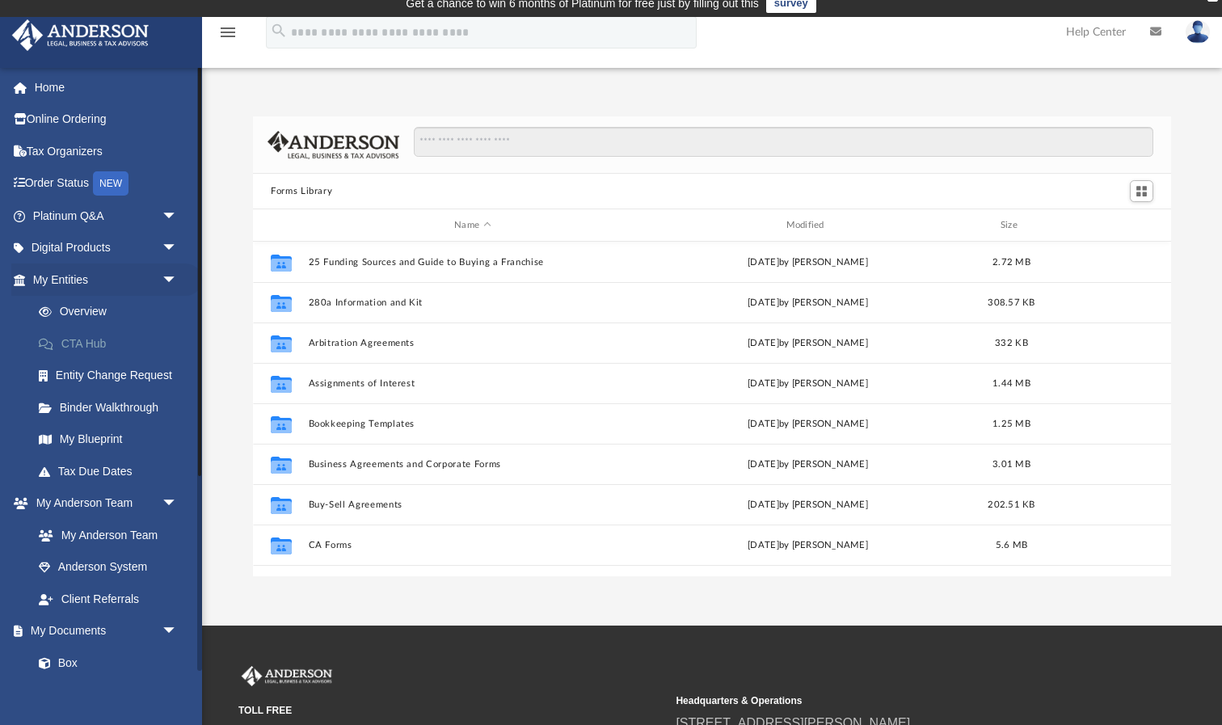
click at [82, 337] on link "CTA Hub" at bounding box center [112, 343] width 179 height 32
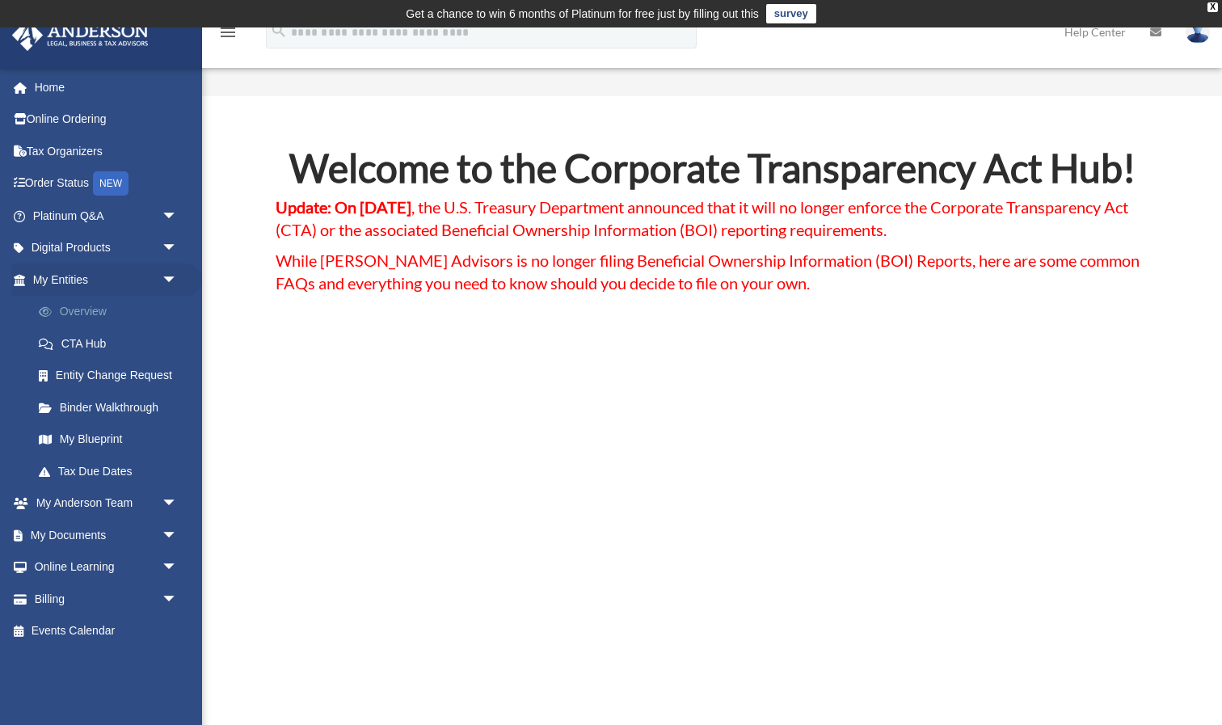
click at [73, 311] on link "Overview" at bounding box center [112, 312] width 179 height 32
